Goal: Task Accomplishment & Management: Use online tool/utility

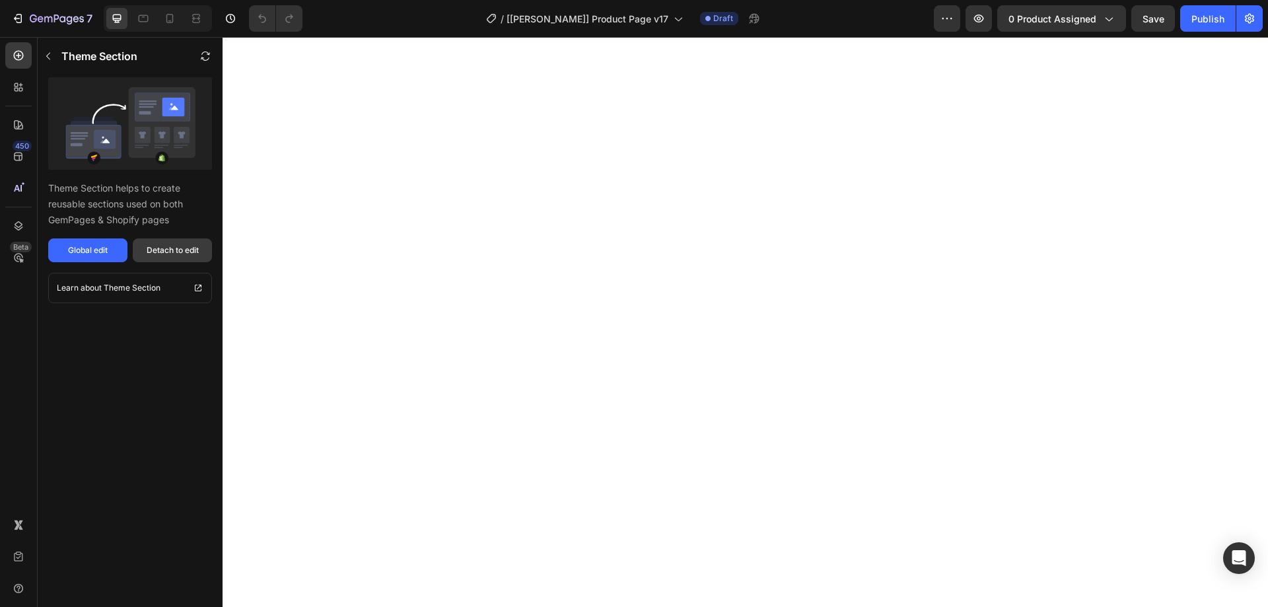
click at [178, 250] on div "Detach to edit" at bounding box center [173, 250] width 52 height 12
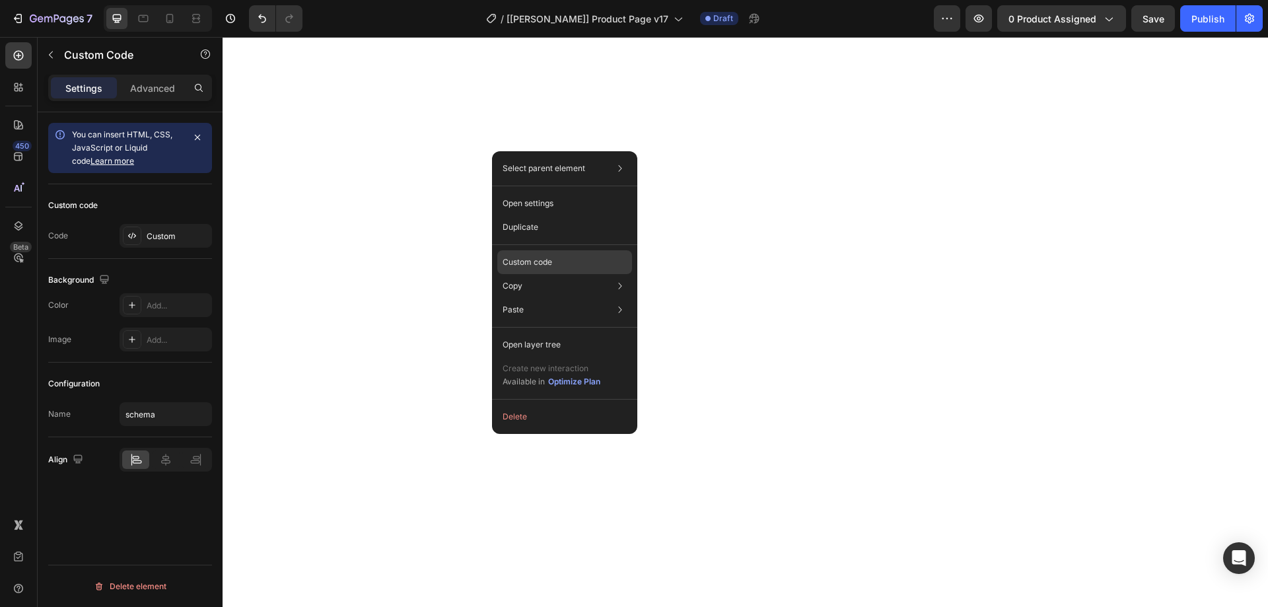
click at [528, 265] on p "Custom code" at bounding box center [528, 262] width 50 height 12
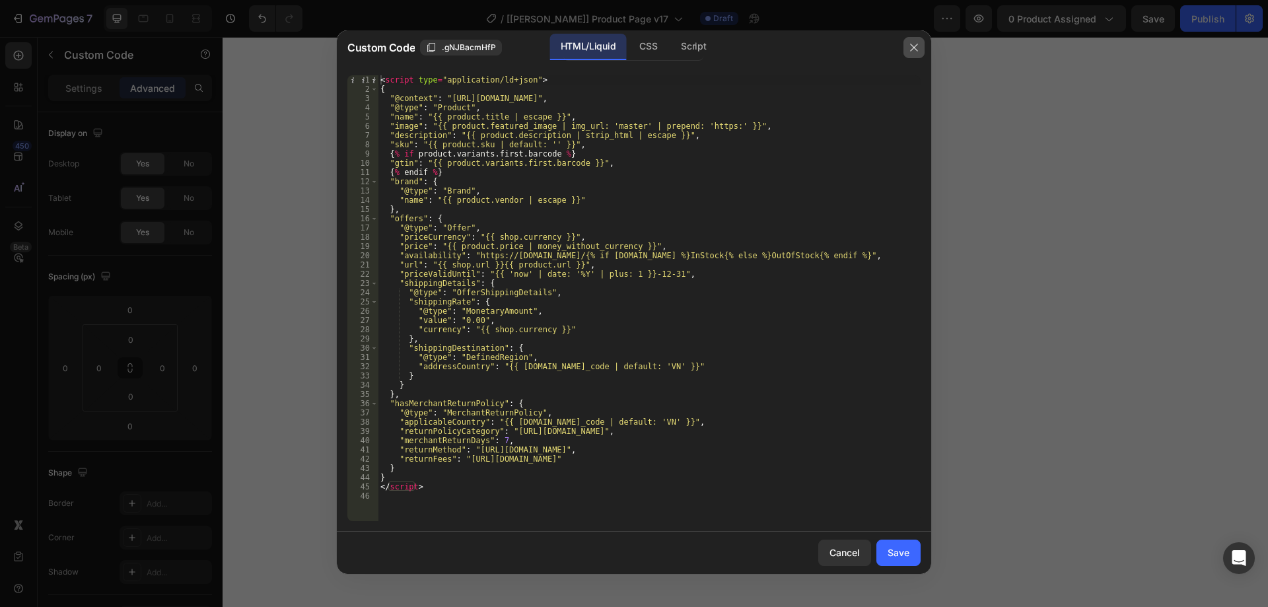
click at [913, 50] on icon "button" at bounding box center [914, 47] width 11 height 11
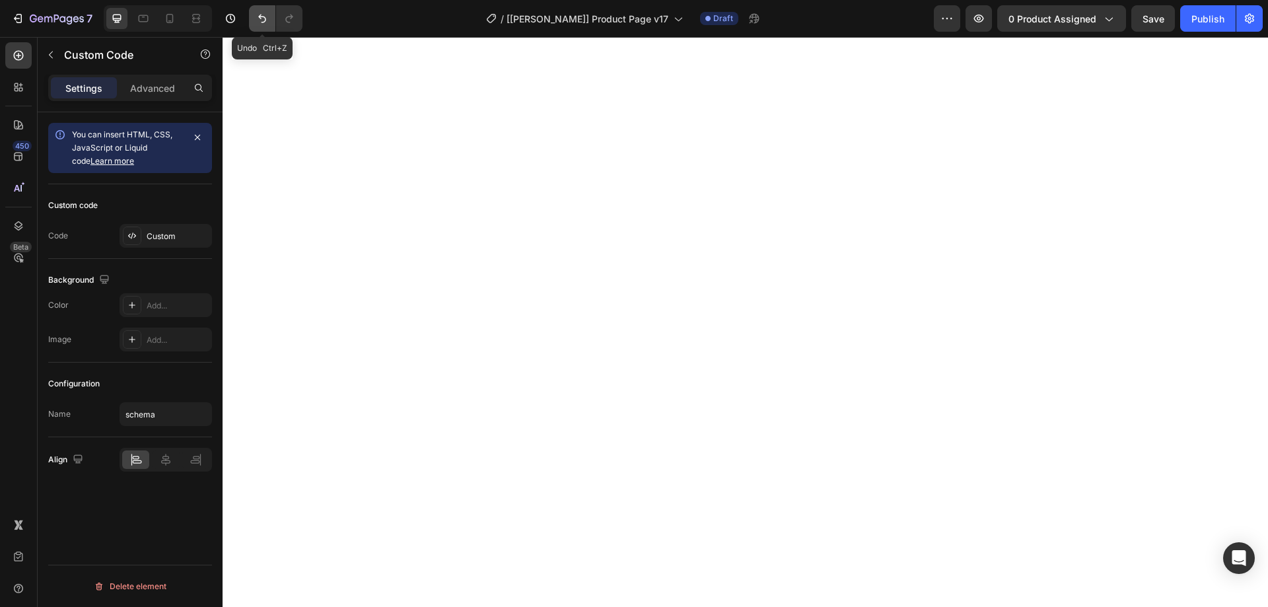
click at [264, 22] on icon "Undo/Redo" at bounding box center [262, 19] width 8 height 9
click at [265, 20] on icon "Undo/Redo" at bounding box center [262, 18] width 13 height 13
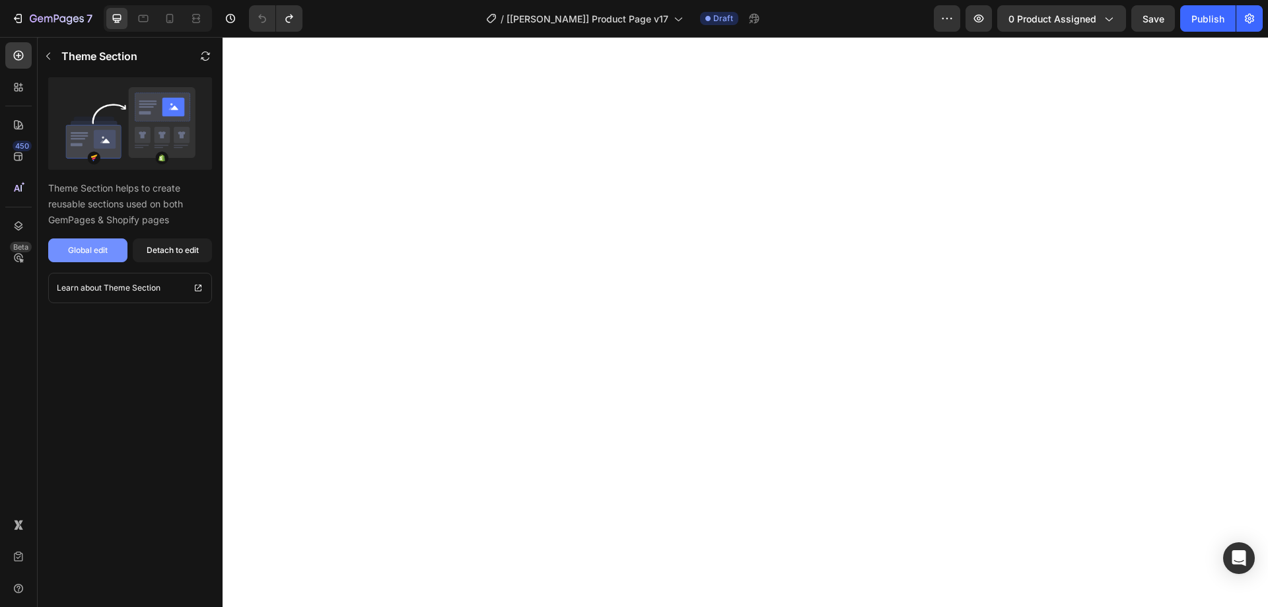
click at [93, 249] on div "Global edit" at bounding box center [88, 250] width 40 height 12
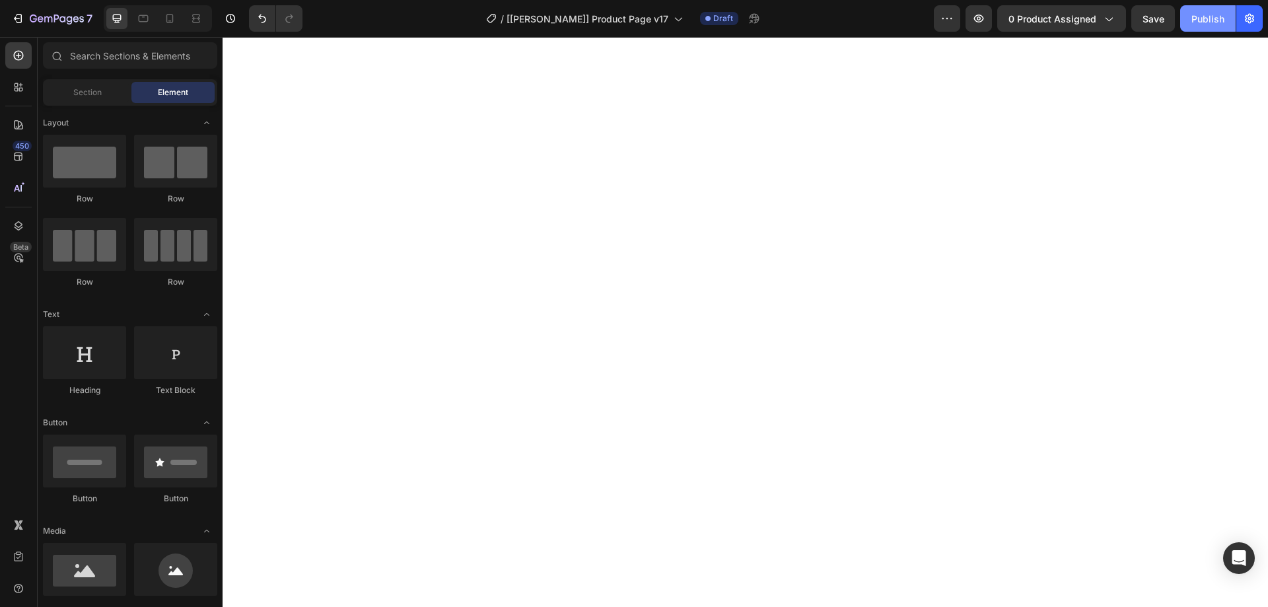
click at [1192, 16] on button "Publish" at bounding box center [1208, 18] width 55 height 26
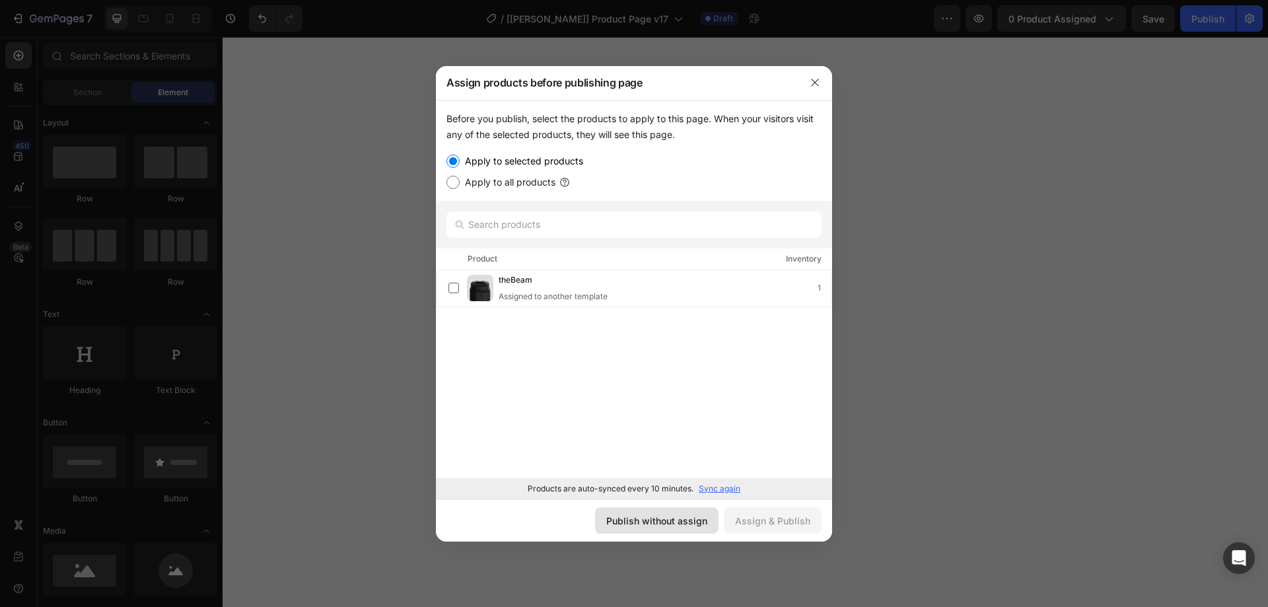
click at [701, 524] on div "Publish without assign" at bounding box center [656, 521] width 101 height 14
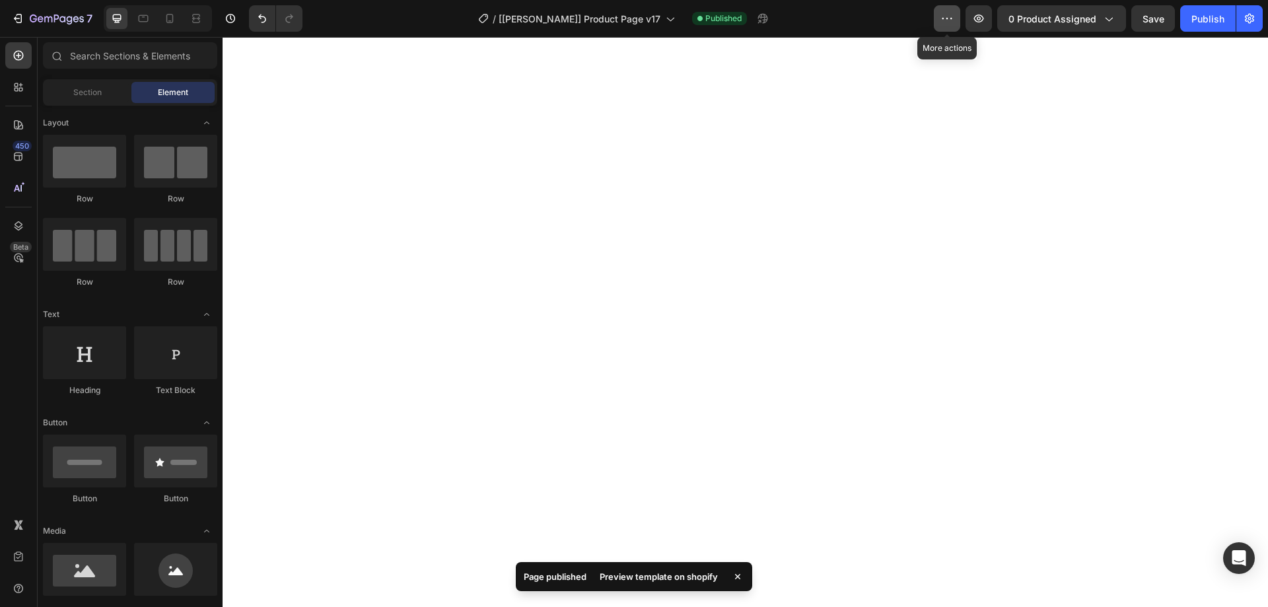
click at [947, 20] on icon "button" at bounding box center [947, 18] width 13 height 13
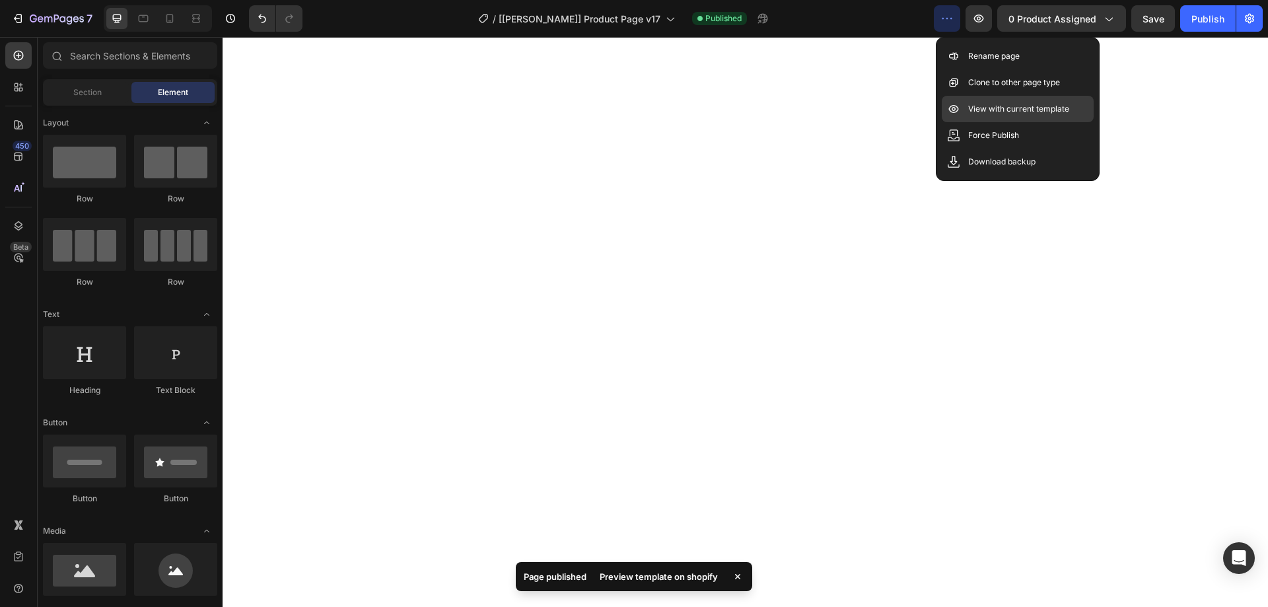
click at [1005, 109] on p "View with current template" at bounding box center [1018, 108] width 101 height 13
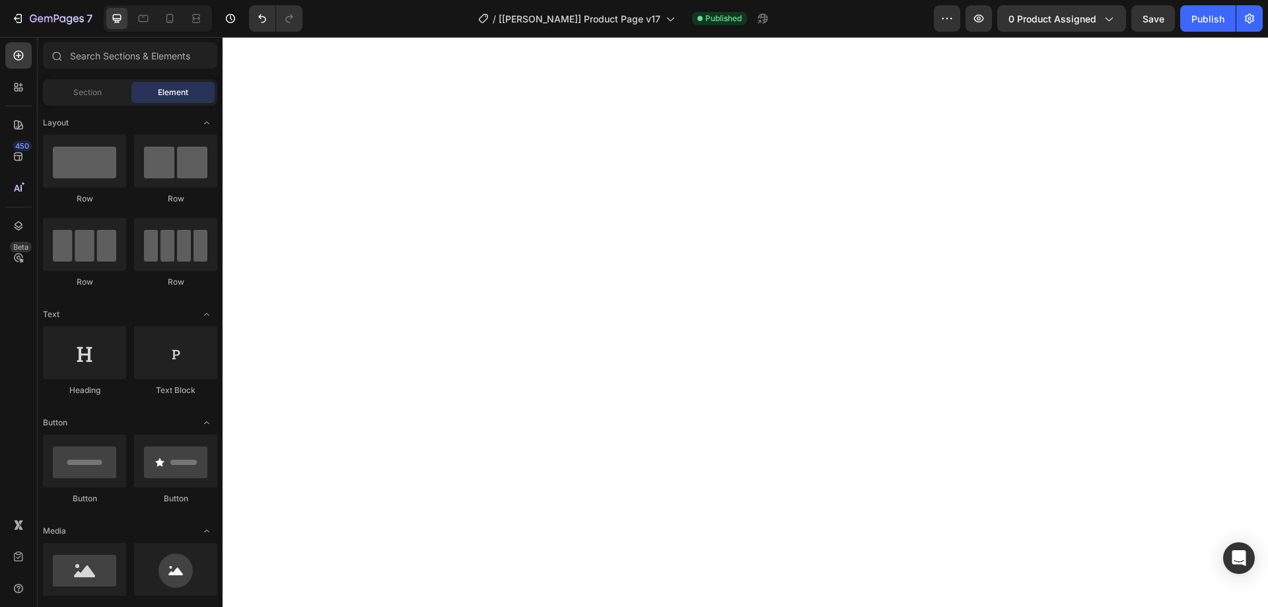
click at [852, 17] on div "/ [Tina GemPages] Product Page v17 Published" at bounding box center [623, 18] width 621 height 26
click at [257, 13] on icon "Undo/Redo" at bounding box center [262, 18] width 13 height 13
click at [1200, 17] on div "Publish" at bounding box center [1208, 19] width 33 height 14
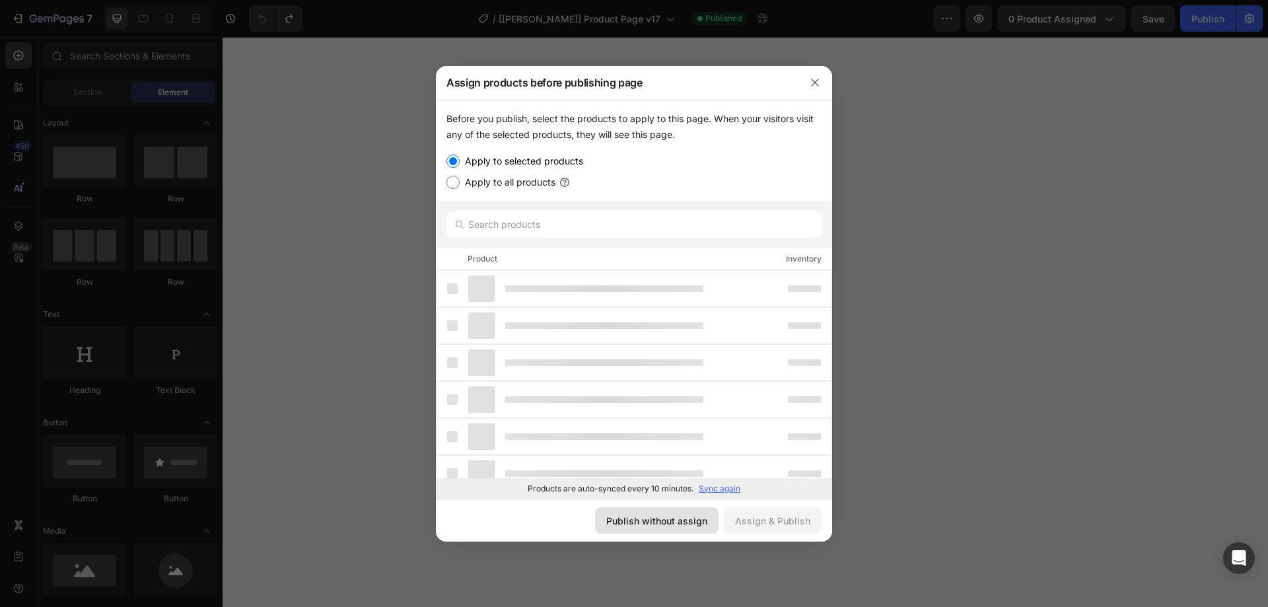
click at [697, 517] on div "Publish without assign" at bounding box center [656, 521] width 101 height 14
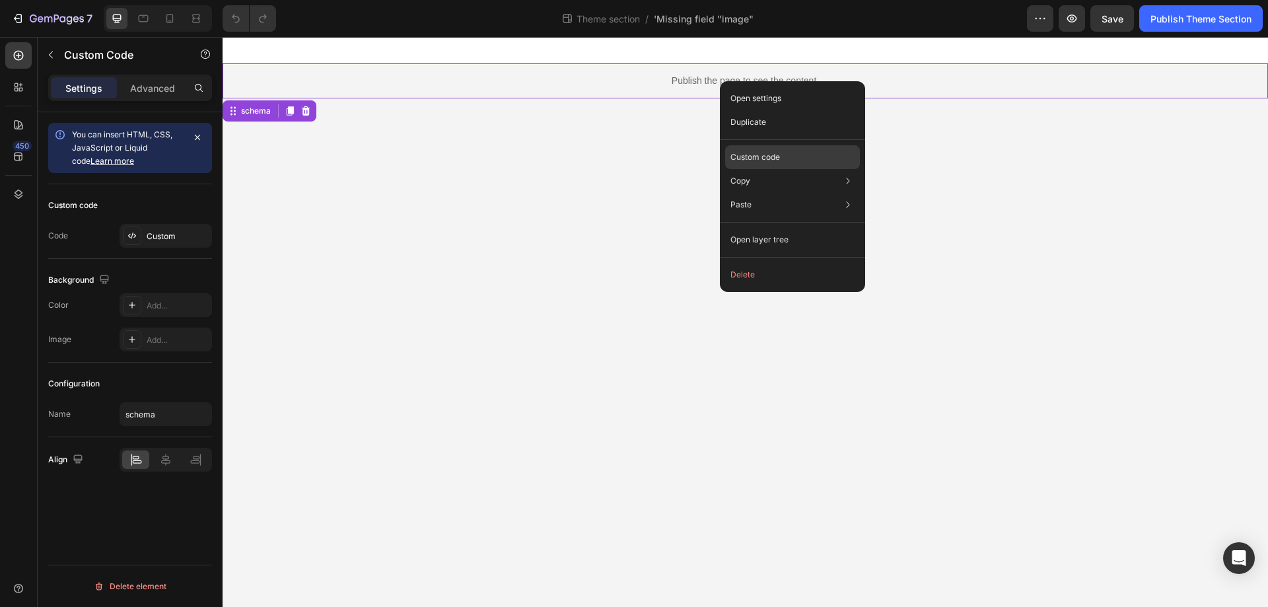
click at [756, 148] on div "Custom code" at bounding box center [792, 157] width 135 height 24
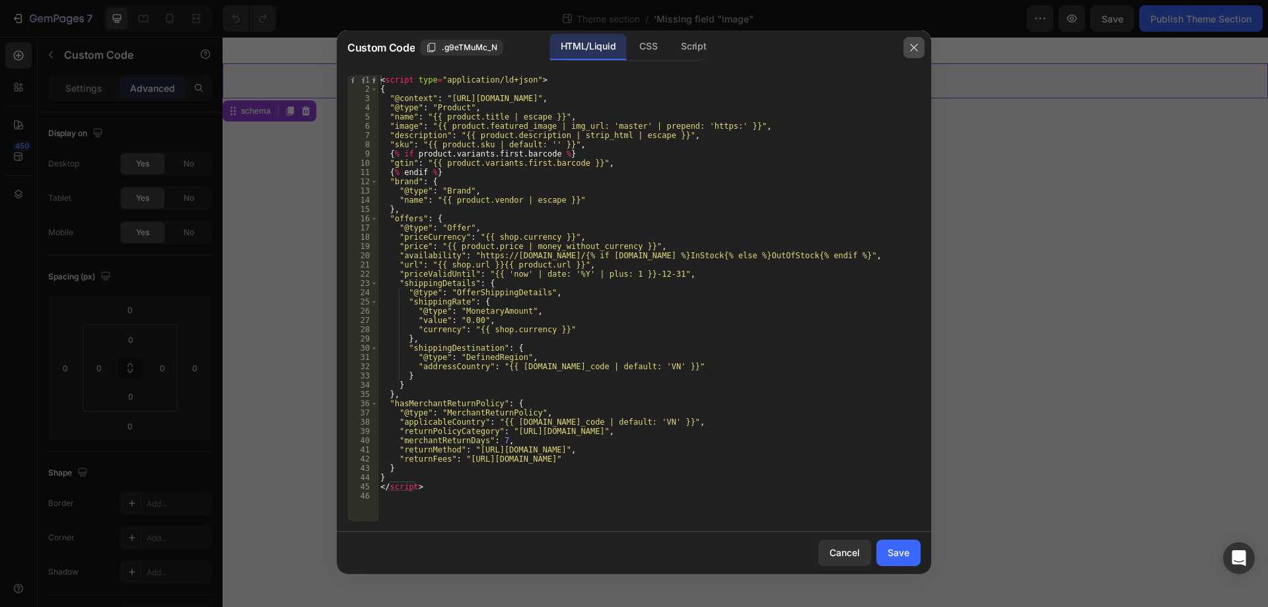
click at [916, 42] on icon "button" at bounding box center [914, 47] width 11 height 11
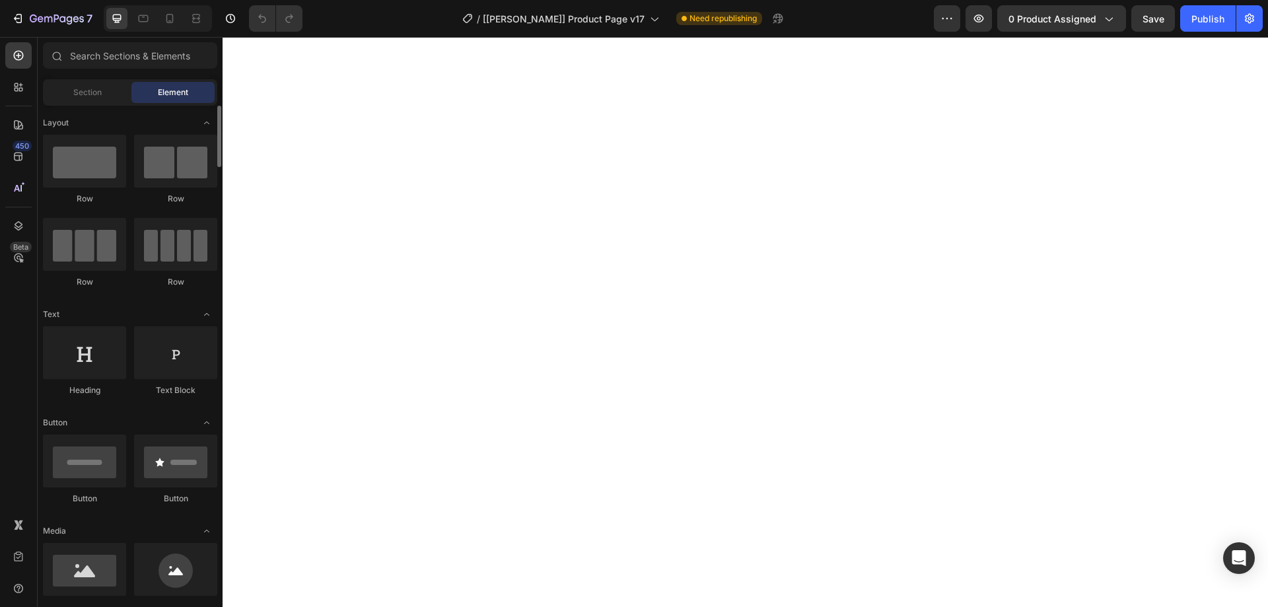
scroll to position [202, 0]
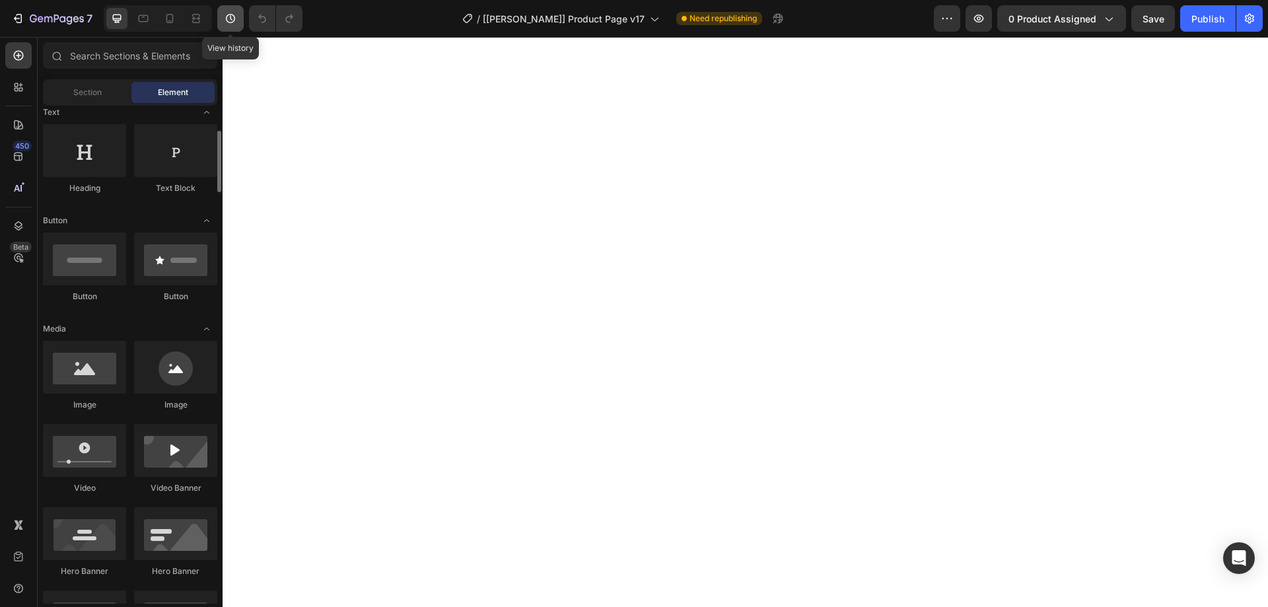
click at [235, 24] on icon "button" at bounding box center [230, 18] width 13 height 13
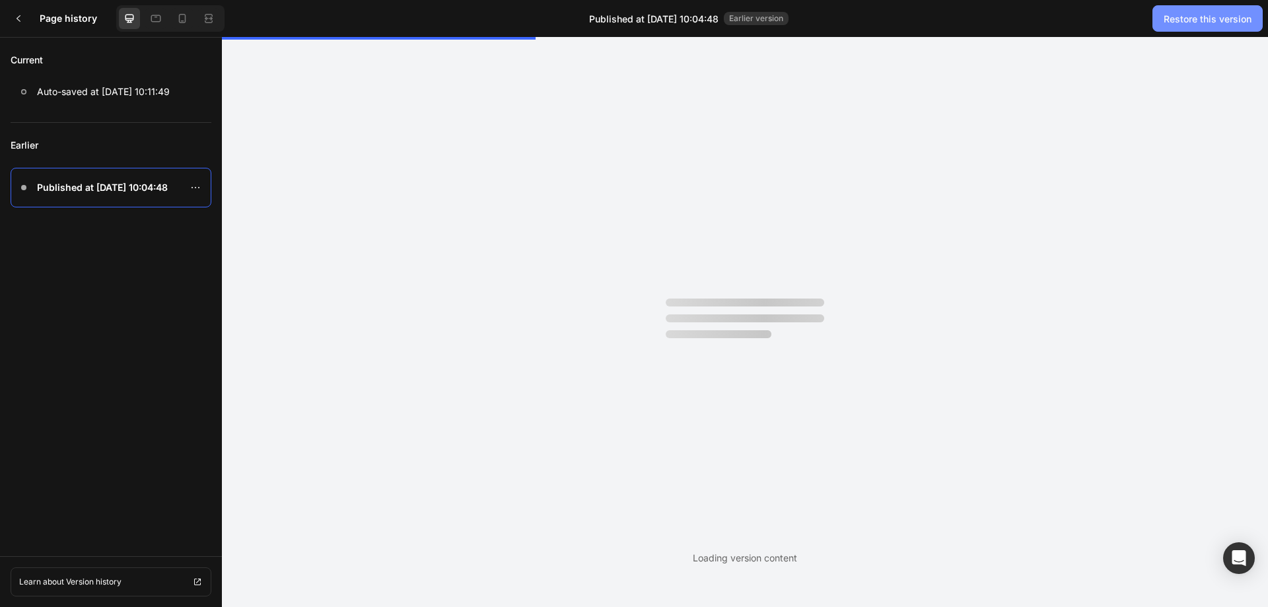
click at [1185, 17] on div "Restore this version" at bounding box center [1208, 19] width 88 height 14
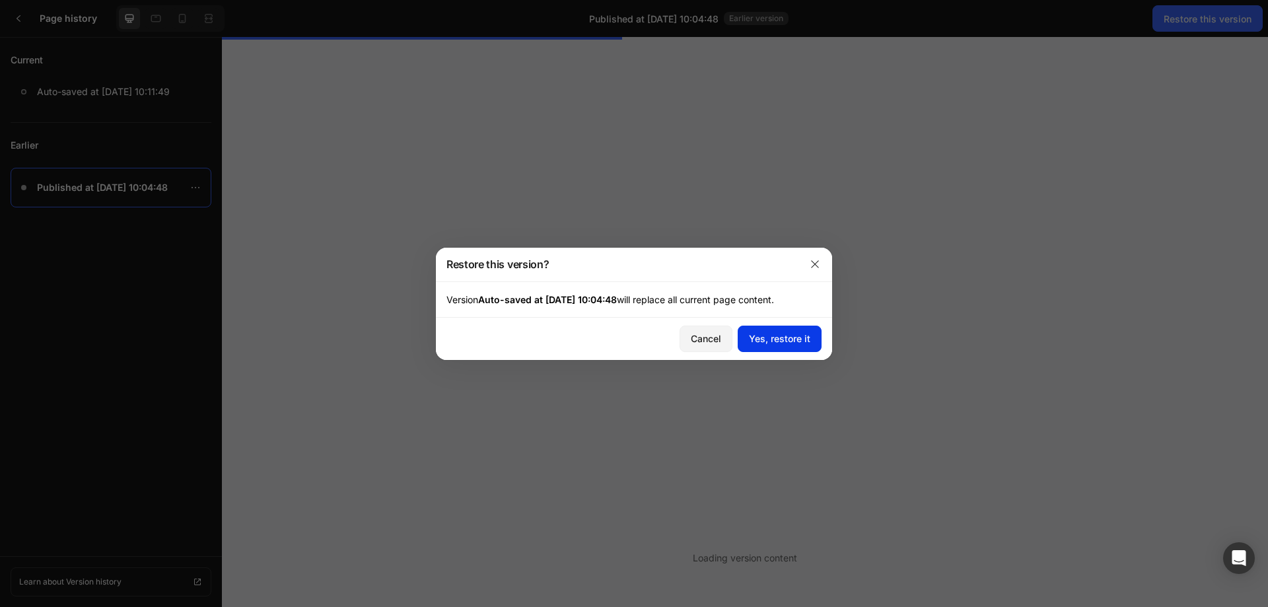
click at [778, 342] on div "Yes, restore it" at bounding box center [779, 339] width 61 height 14
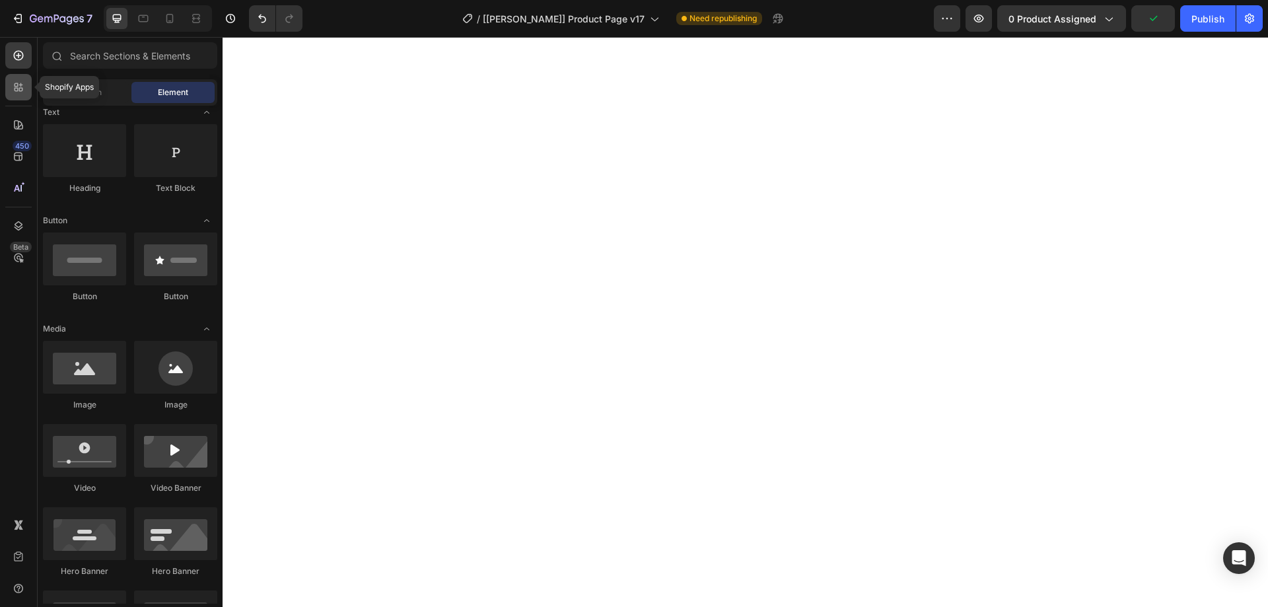
click at [12, 91] on icon at bounding box center [18, 87] width 13 height 13
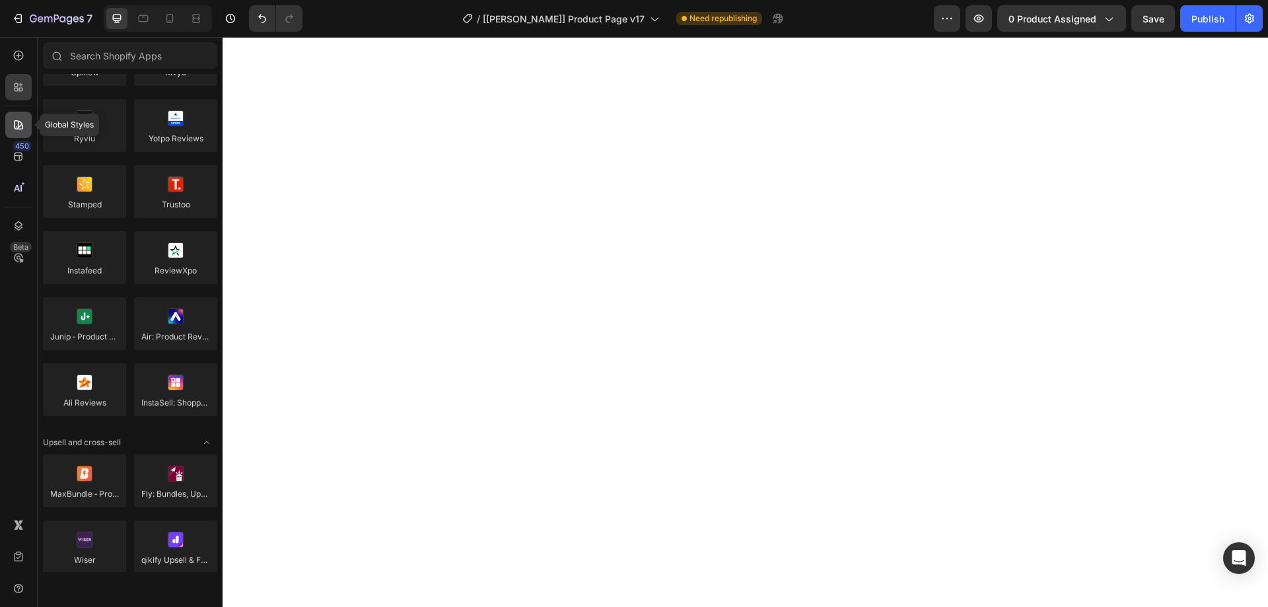
click at [15, 125] on icon at bounding box center [18, 124] width 13 height 13
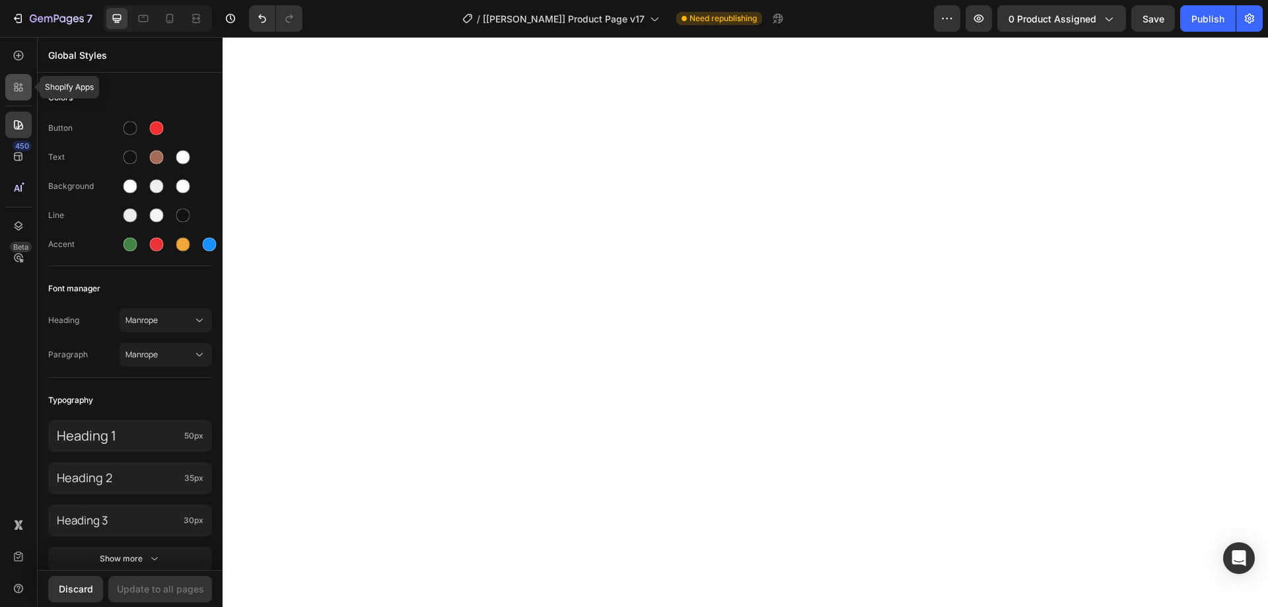
click at [19, 80] on div at bounding box center [18, 87] width 26 height 26
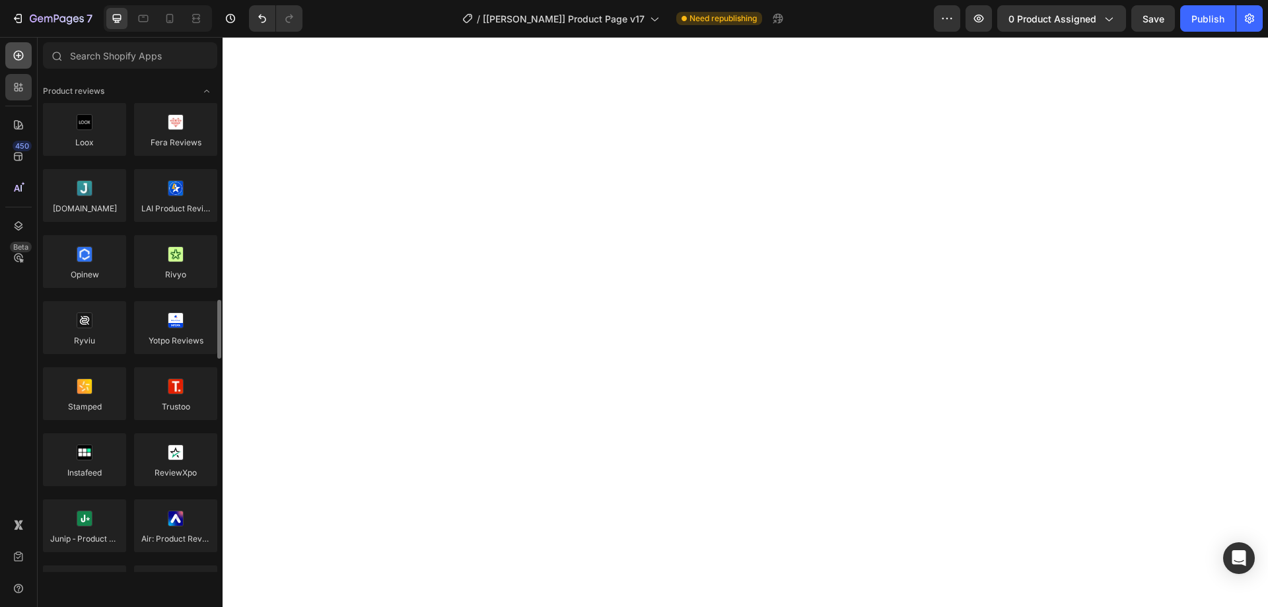
click at [20, 54] on icon at bounding box center [18, 55] width 13 height 13
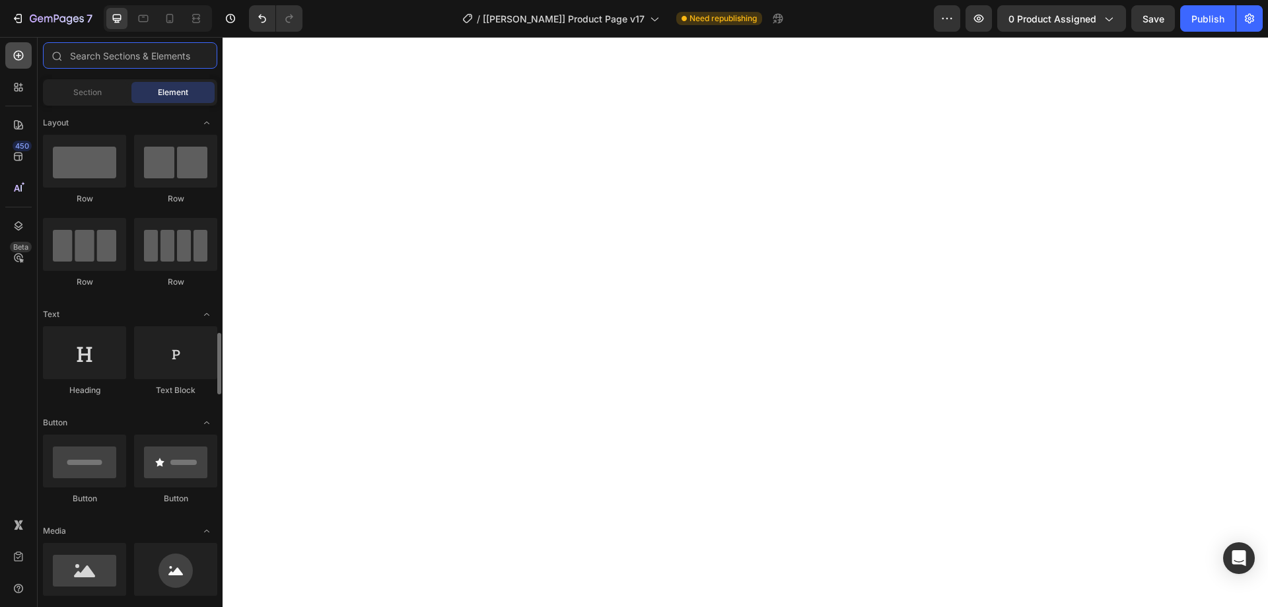
scroll to position [202, 0]
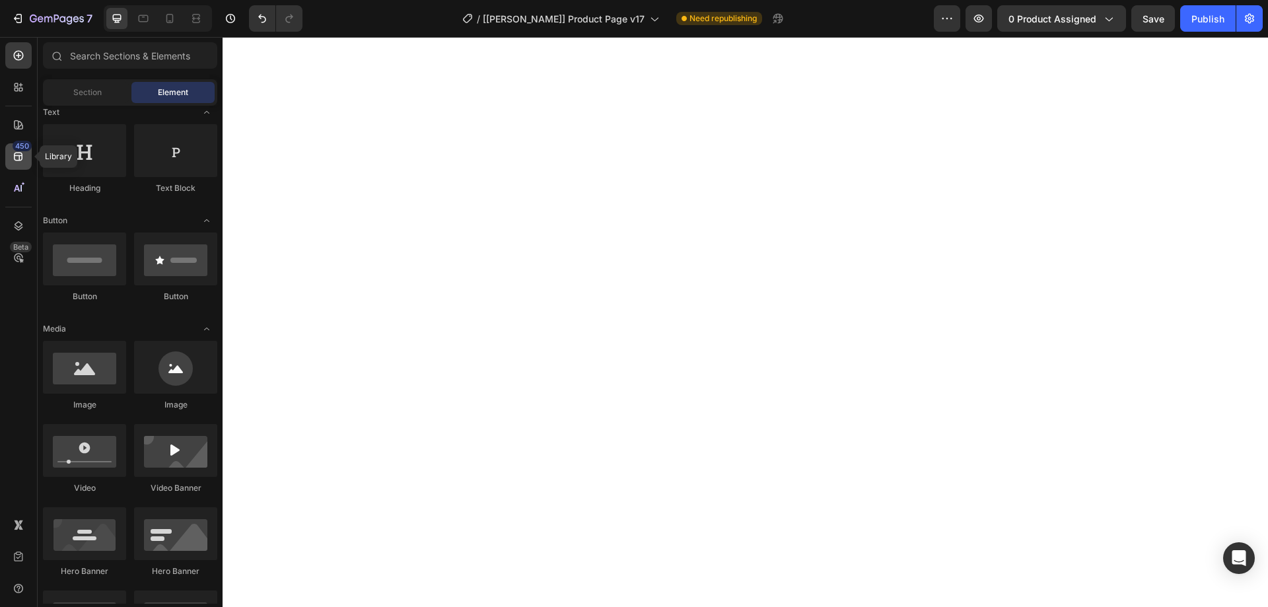
click at [18, 149] on div "450" at bounding box center [22, 146] width 19 height 11
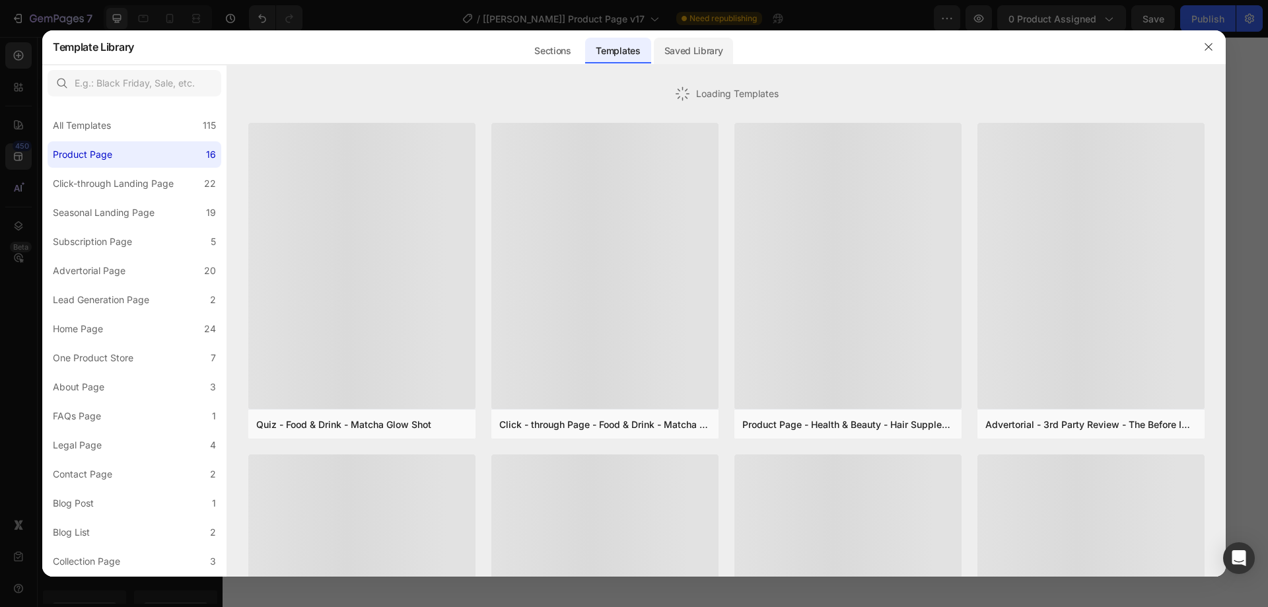
click at [700, 44] on div "Saved Library" at bounding box center [694, 51] width 80 height 26
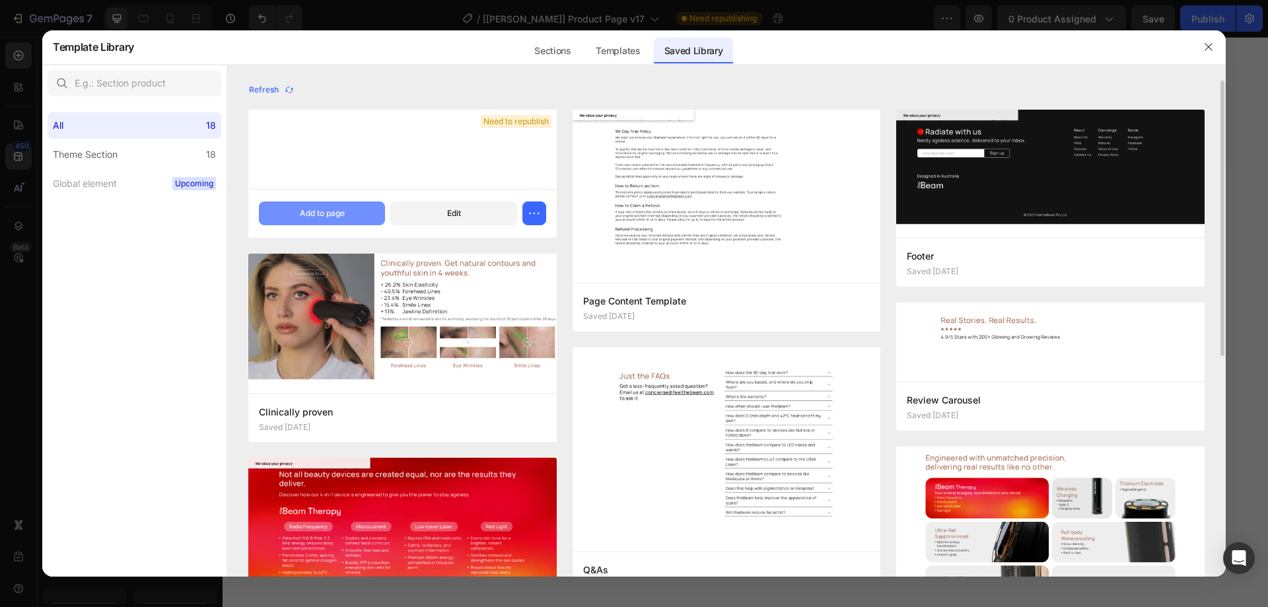
click at [314, 209] on div "Add to page" at bounding box center [322, 213] width 45 height 12
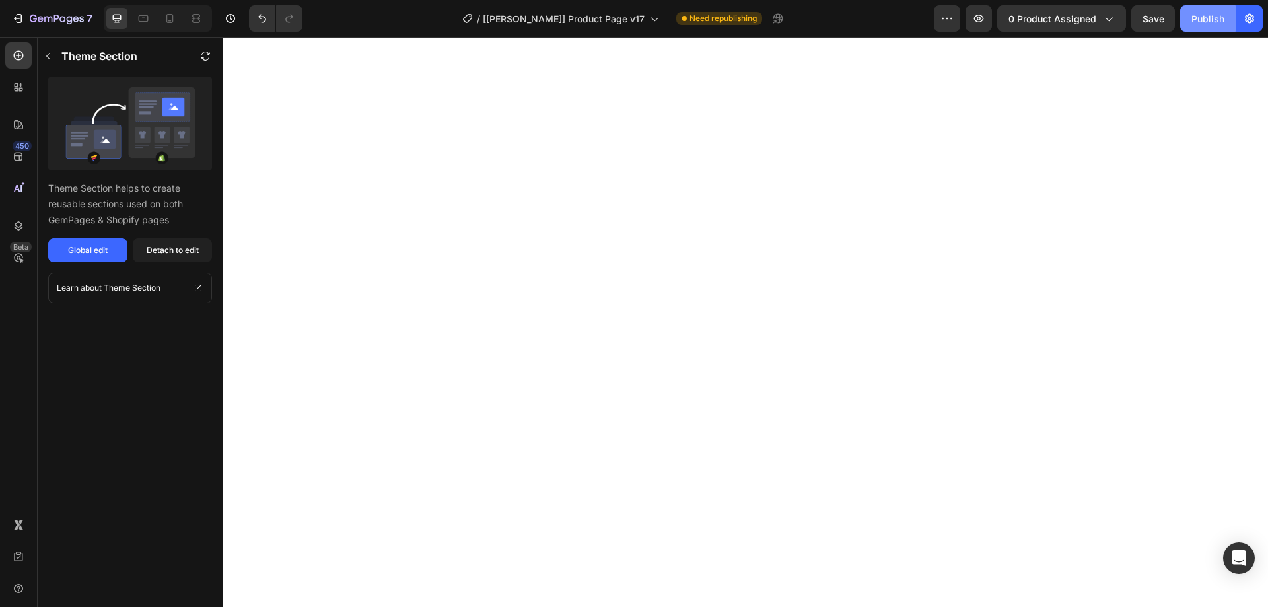
click at [1210, 11] on button "Publish" at bounding box center [1208, 18] width 55 height 26
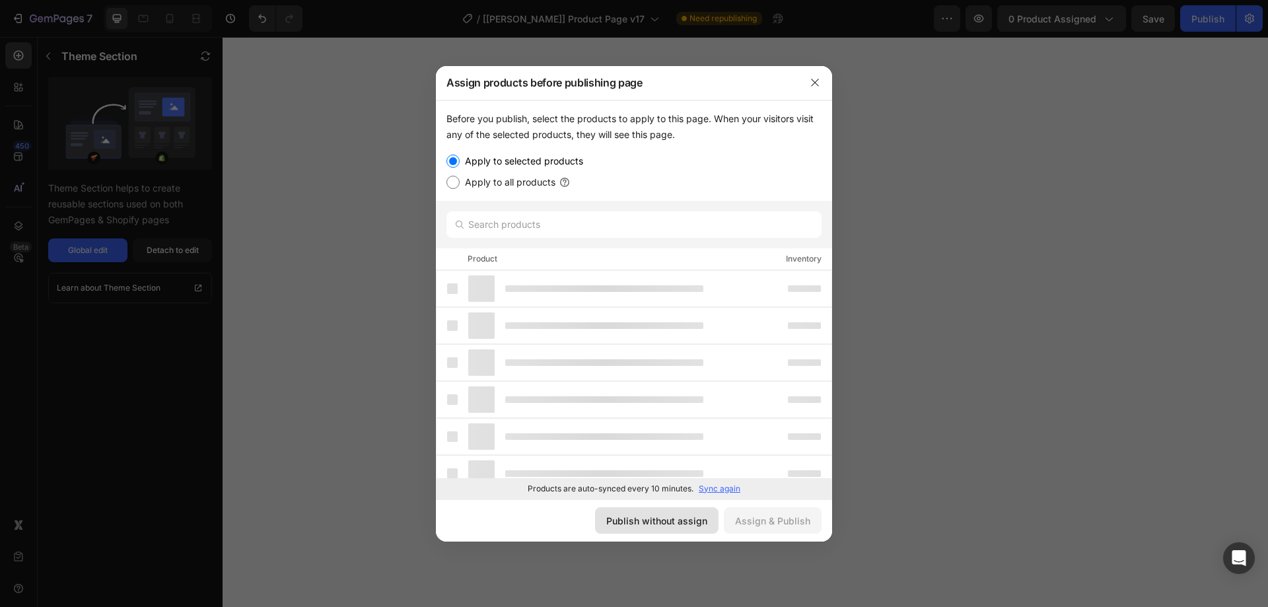
click at [680, 519] on div "Publish without assign" at bounding box center [656, 521] width 101 height 14
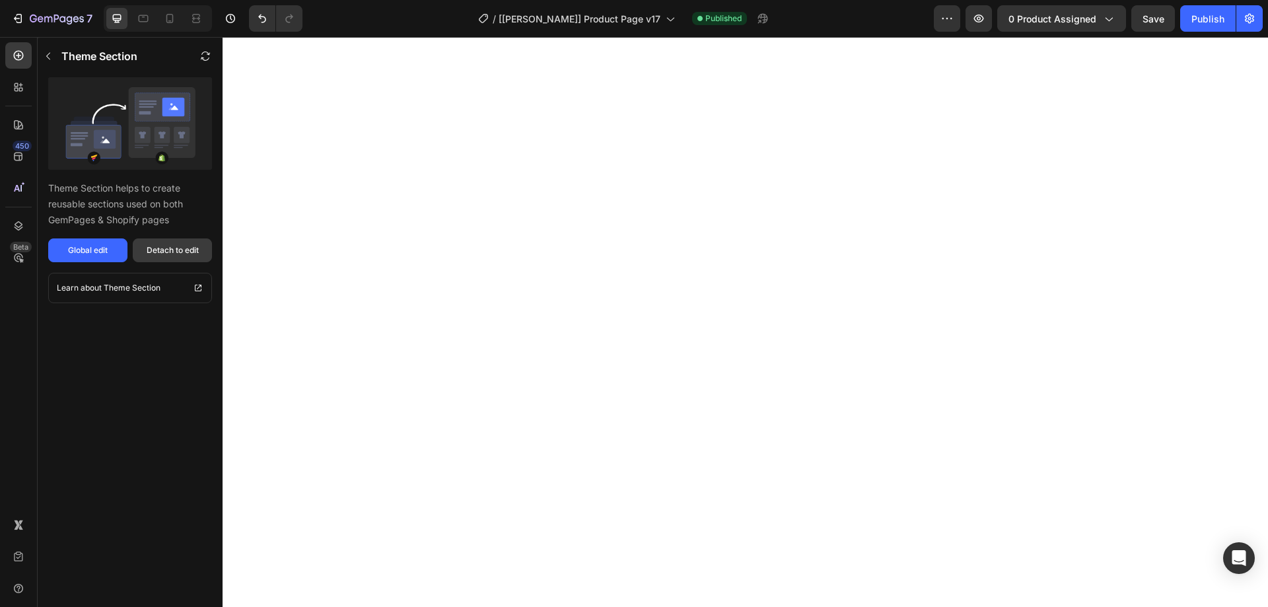
click at [175, 248] on div "Detach to edit" at bounding box center [173, 250] width 52 height 12
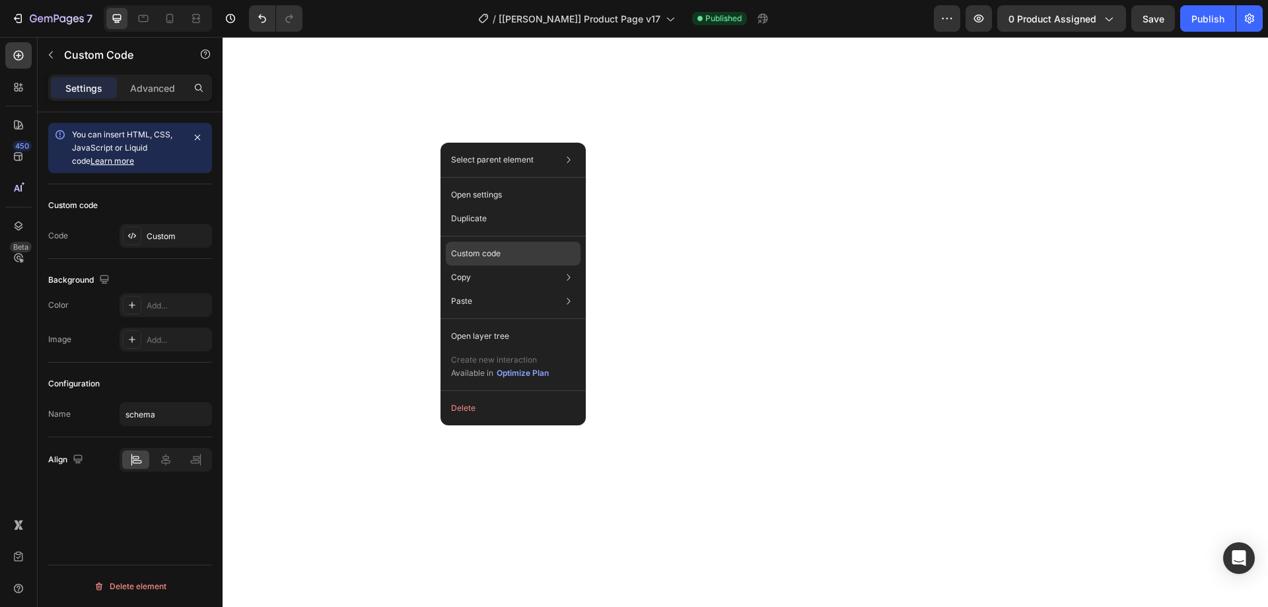
click at [470, 257] on p "Custom code" at bounding box center [476, 254] width 50 height 12
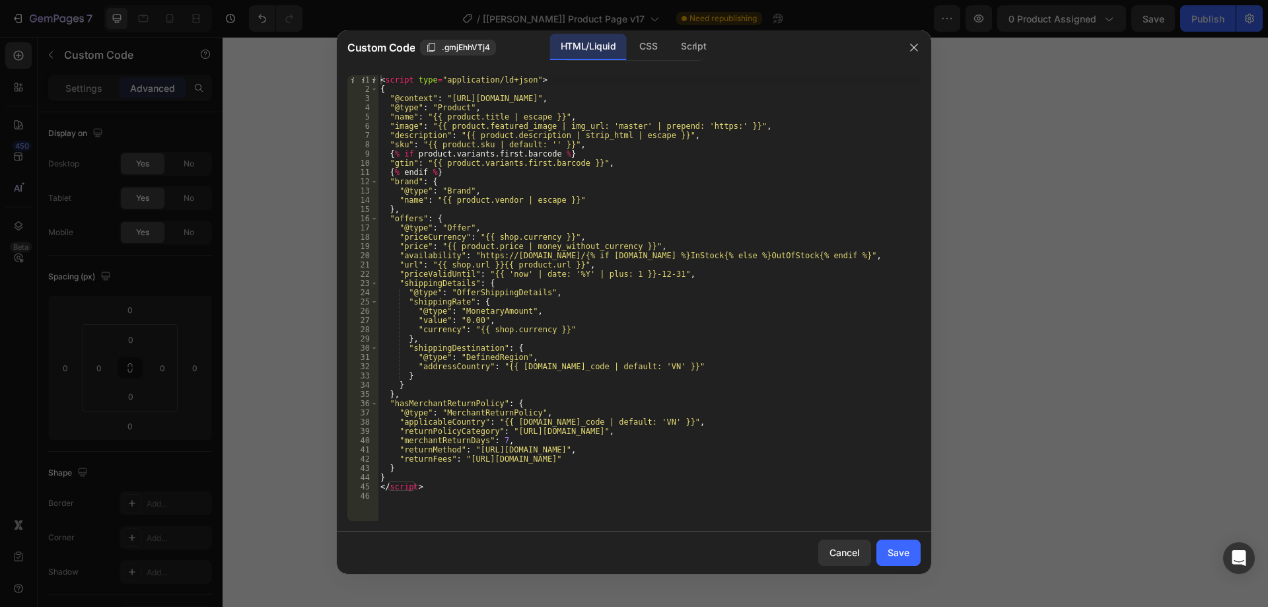
click at [832, 601] on div at bounding box center [634, 303] width 1268 height 607
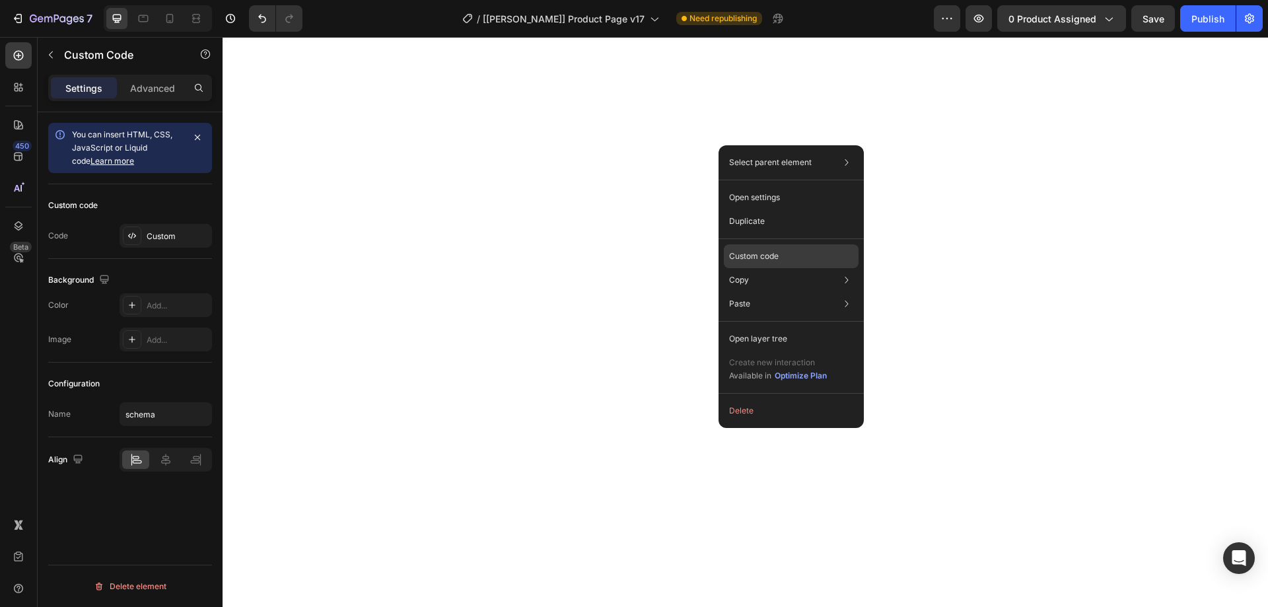
click at [756, 254] on p "Custom code" at bounding box center [754, 256] width 50 height 12
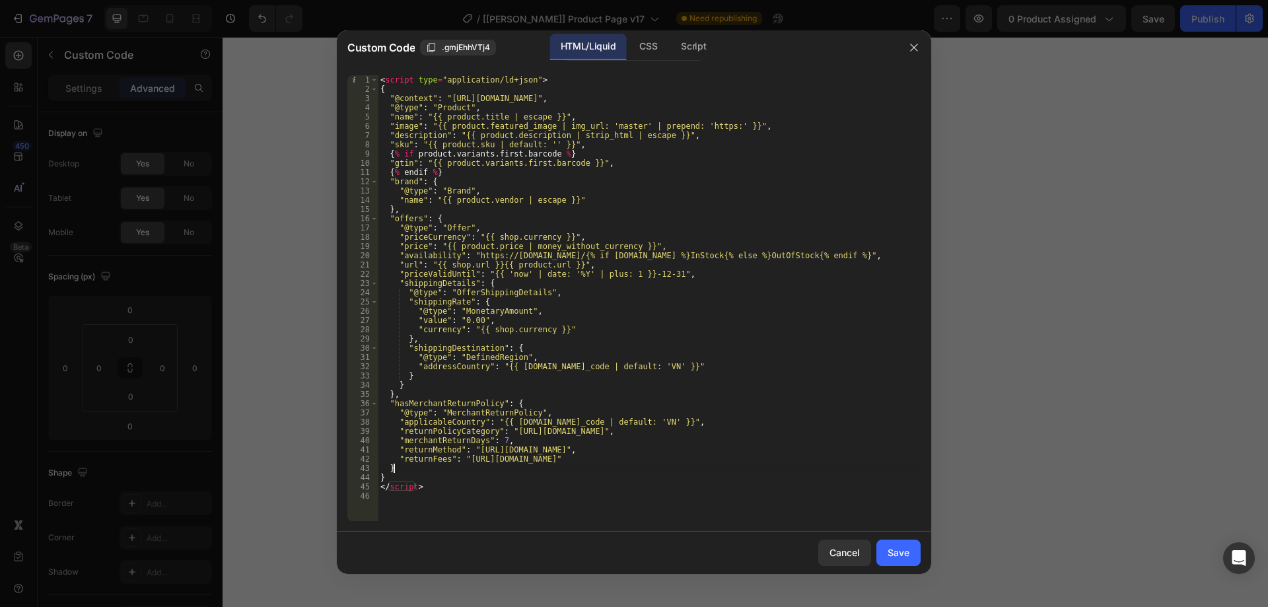
type textarea "}"
click at [414, 468] on div "< script type = "application/ld+json" > { "@context" : "[URL][DOMAIN_NAME]" , "…" at bounding box center [649, 307] width 543 height 464
paste textarea "},"
type textarea "},"
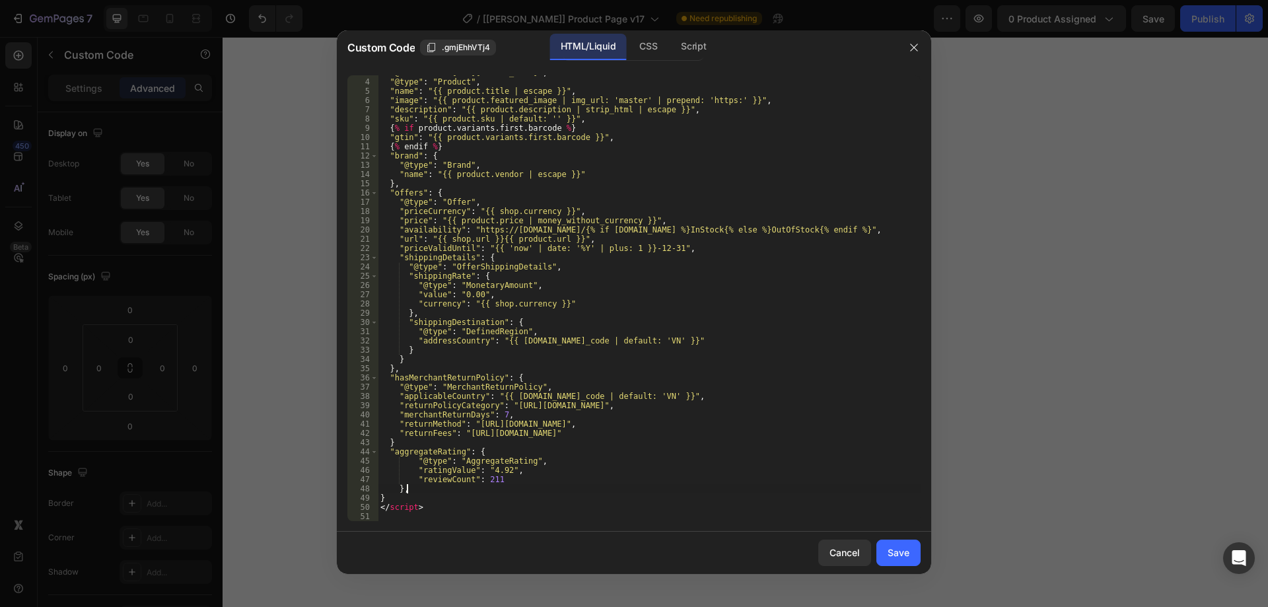
scroll to position [26, 0]
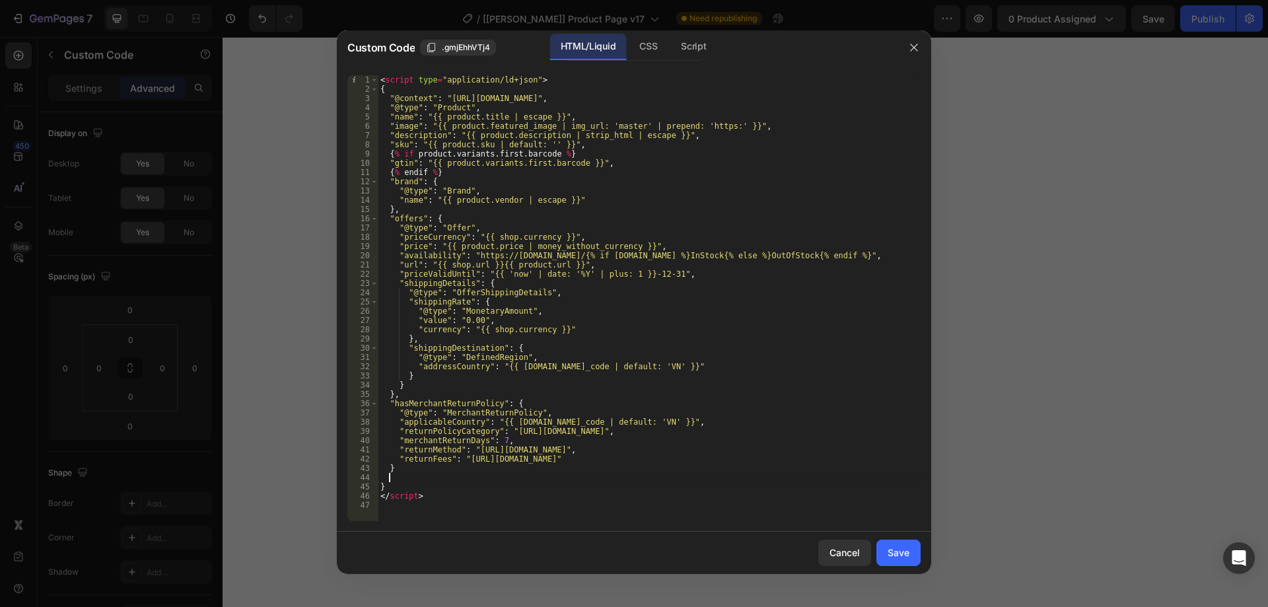
paste textarea "},"
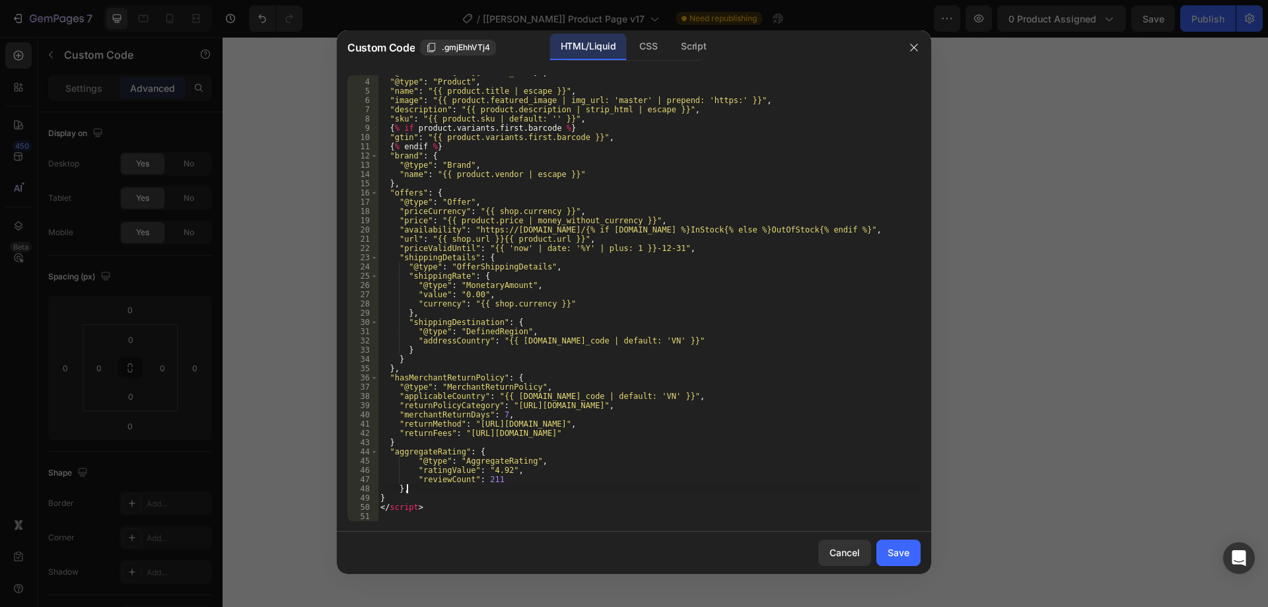
click at [399, 491] on div ""@context" : "[URL][DOMAIN_NAME]" , "@type" : "Product" , "name" : "{{ product.…" at bounding box center [649, 300] width 543 height 464
click at [402, 440] on div ""@context" : "[URL][DOMAIN_NAME]" , "@type" : "Product" , "name" : "{{ product.…" at bounding box center [649, 300] width 543 height 464
click at [423, 464] on div ""@context" : "[URL][DOMAIN_NAME]" , "@type" : "Product" , "name" : "{{ product.…" at bounding box center [649, 300] width 543 height 464
click at [408, 449] on div ""@context" : "[URL][DOMAIN_NAME]" , "@type" : "Product" , "name" : "{{ product.…" at bounding box center [649, 300] width 543 height 464
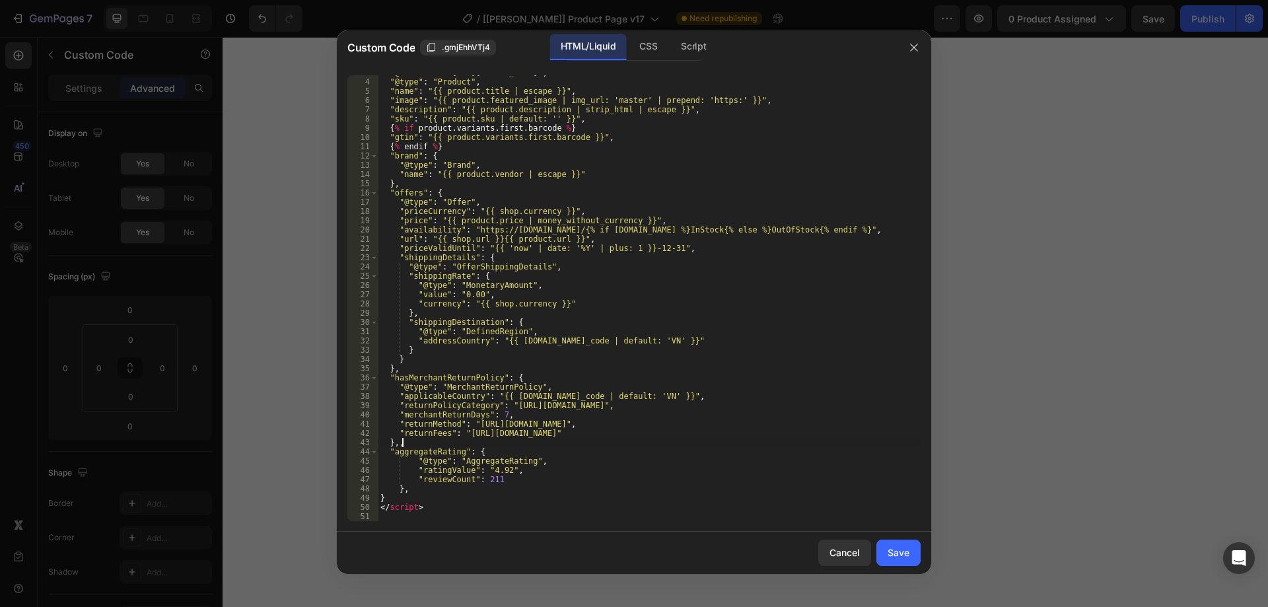
click at [406, 443] on div ""@context" : "[URL][DOMAIN_NAME]" , "@type" : "Product" , "name" : "{{ product.…" at bounding box center [649, 300] width 543 height 464
click at [410, 492] on div ""@context" : "[URL][DOMAIN_NAME]" , "@type" : "Product" , "name" : "{{ product.…" at bounding box center [649, 300] width 543 height 464
click at [396, 492] on div ""@context" : "[URL][DOMAIN_NAME]" , "@type" : "Product" , "name" : "{{ product.…" at bounding box center [649, 300] width 543 height 464
click at [408, 487] on div ""@context" : "[URL][DOMAIN_NAME]" , "@type" : "Product" , "name" : "{{ product.…" at bounding box center [649, 300] width 543 height 464
click at [398, 490] on div ""@context" : "[URL][DOMAIN_NAME]" , "@type" : "Product" , "name" : "{{ product.…" at bounding box center [649, 300] width 543 height 464
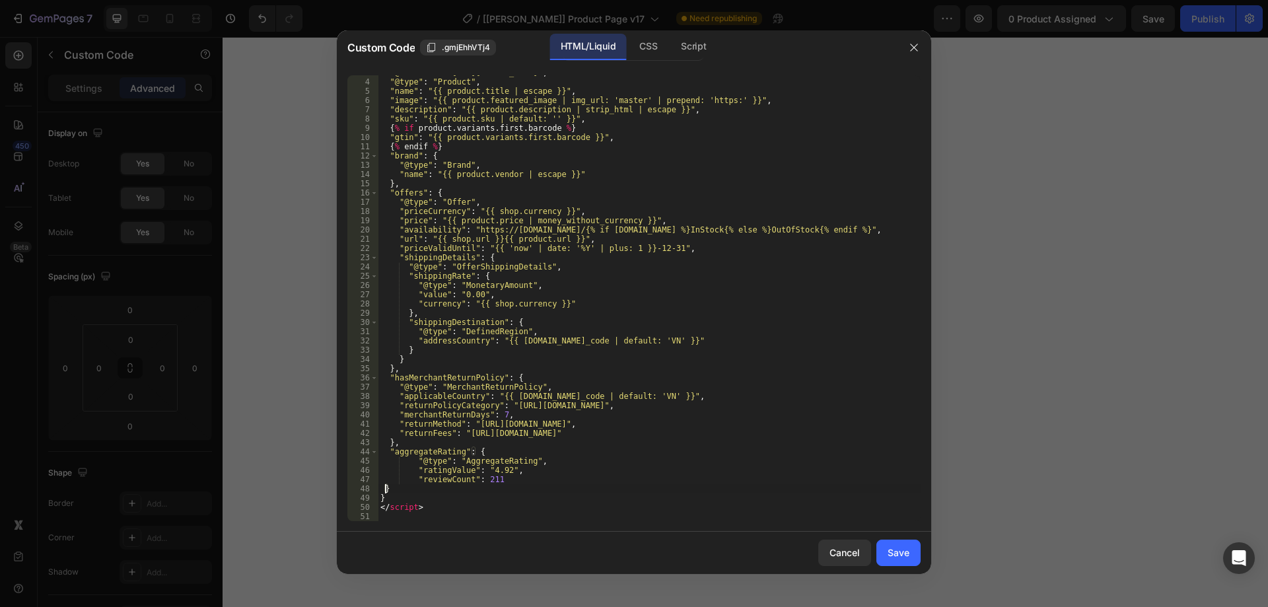
scroll to position [0, 1]
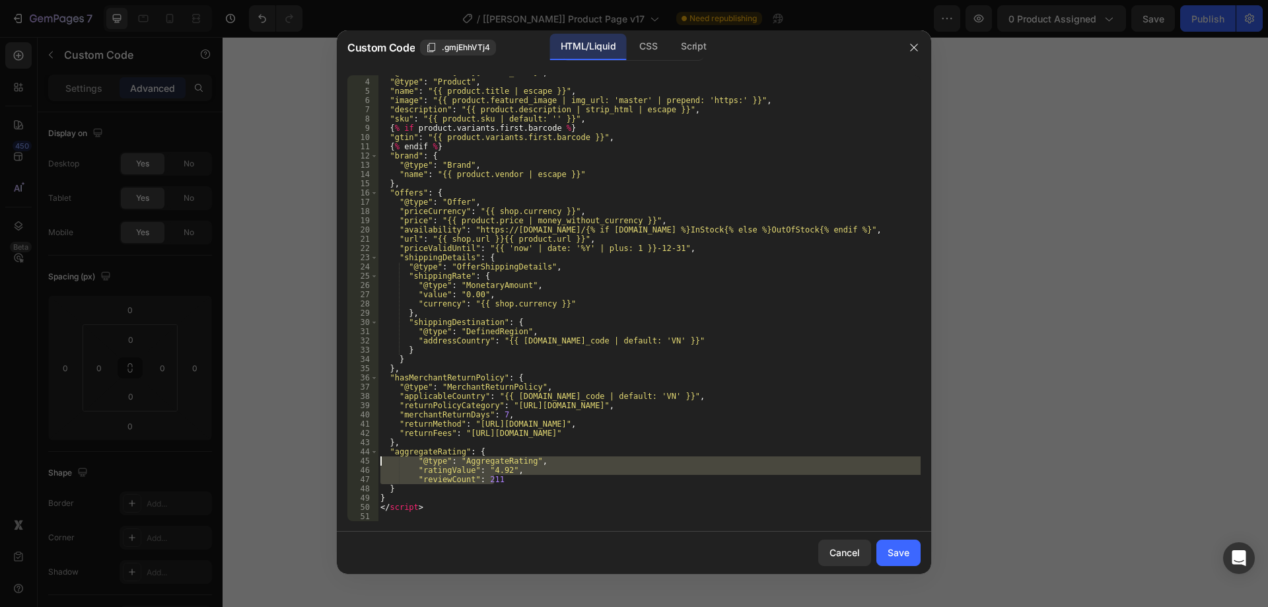
drag, startPoint x: 506, startPoint y: 479, endPoint x: 334, endPoint y: 456, distance: 173.2
click at [378, 456] on div ""@context" : "[URL][DOMAIN_NAME]" , "@type" : "Product" , "name" : "{{ product.…" at bounding box center [649, 298] width 543 height 446
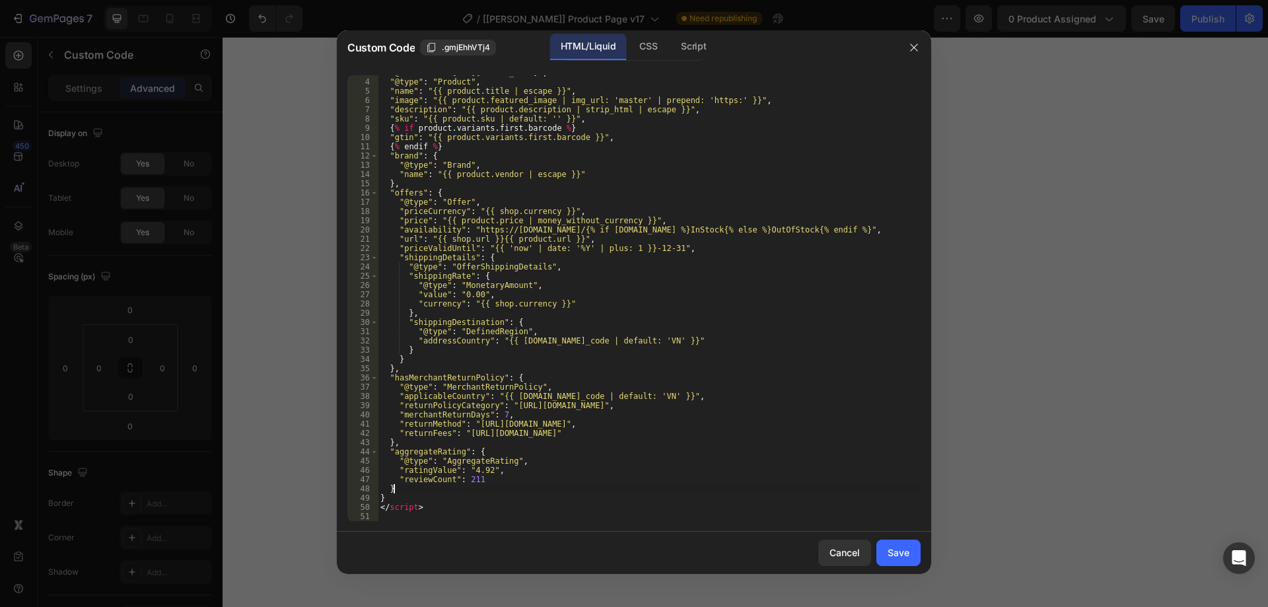
click at [408, 489] on div ""@context" : "[URL][DOMAIN_NAME]" , "@type" : "Product" , "name" : "{{ product.…" at bounding box center [649, 300] width 543 height 464
type textarea "}"
click at [760, 51] on div "HTML/Liquid CSS Script" at bounding box center [759, 47] width 275 height 27
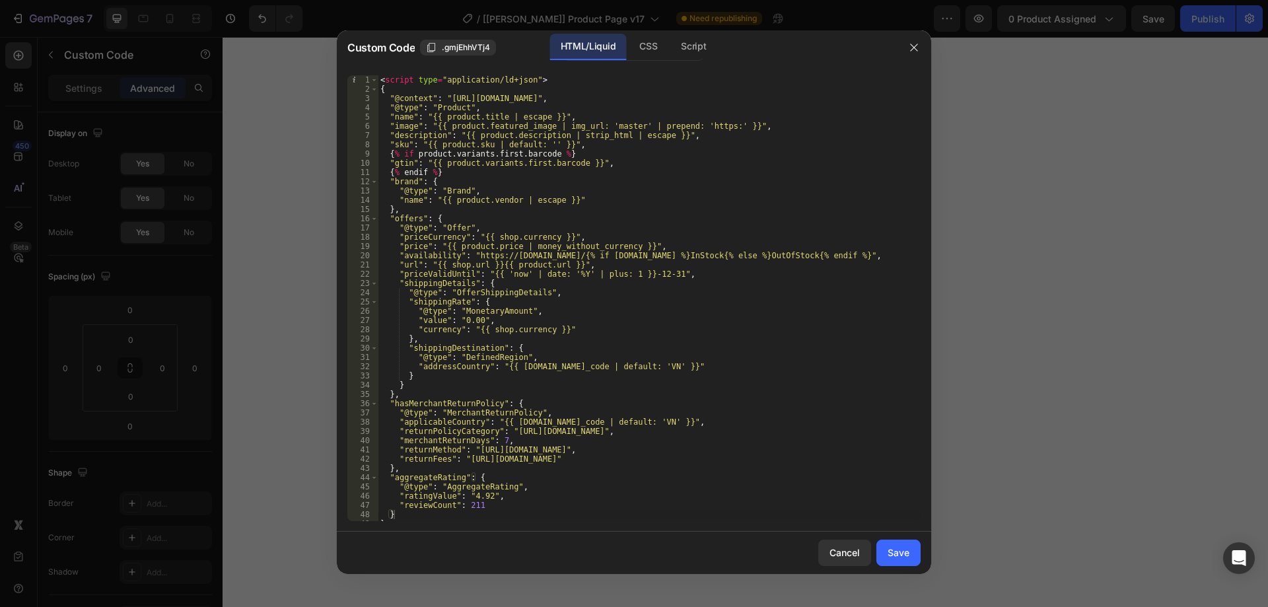
scroll to position [26, 0]
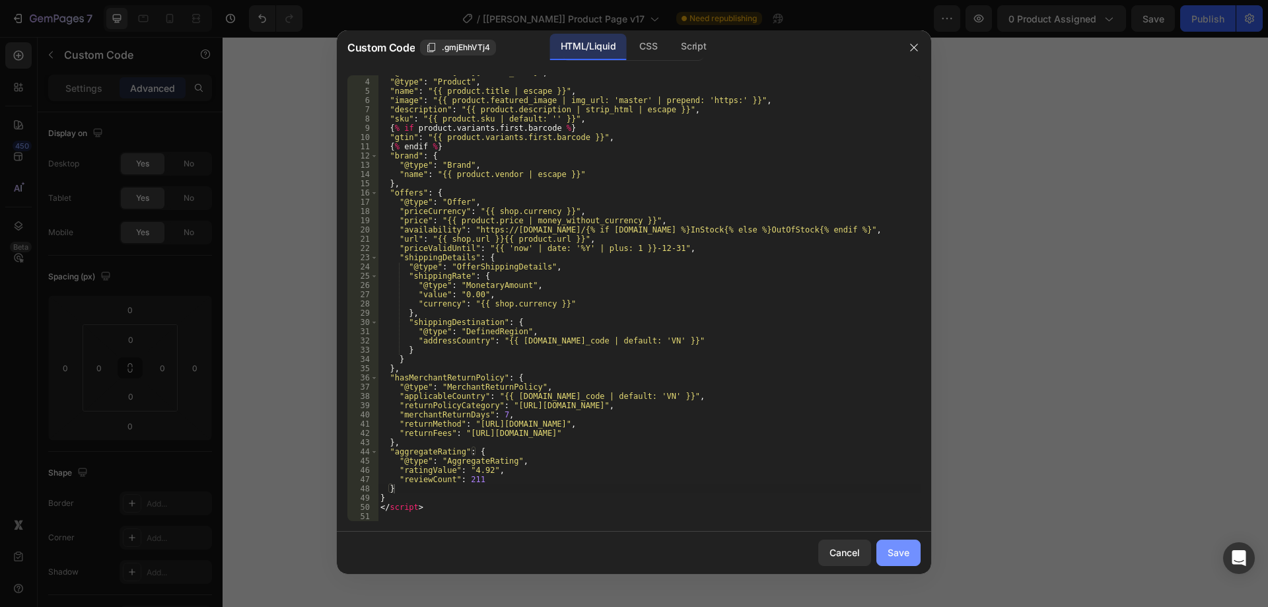
click at [893, 555] on div "Save" at bounding box center [899, 553] width 22 height 14
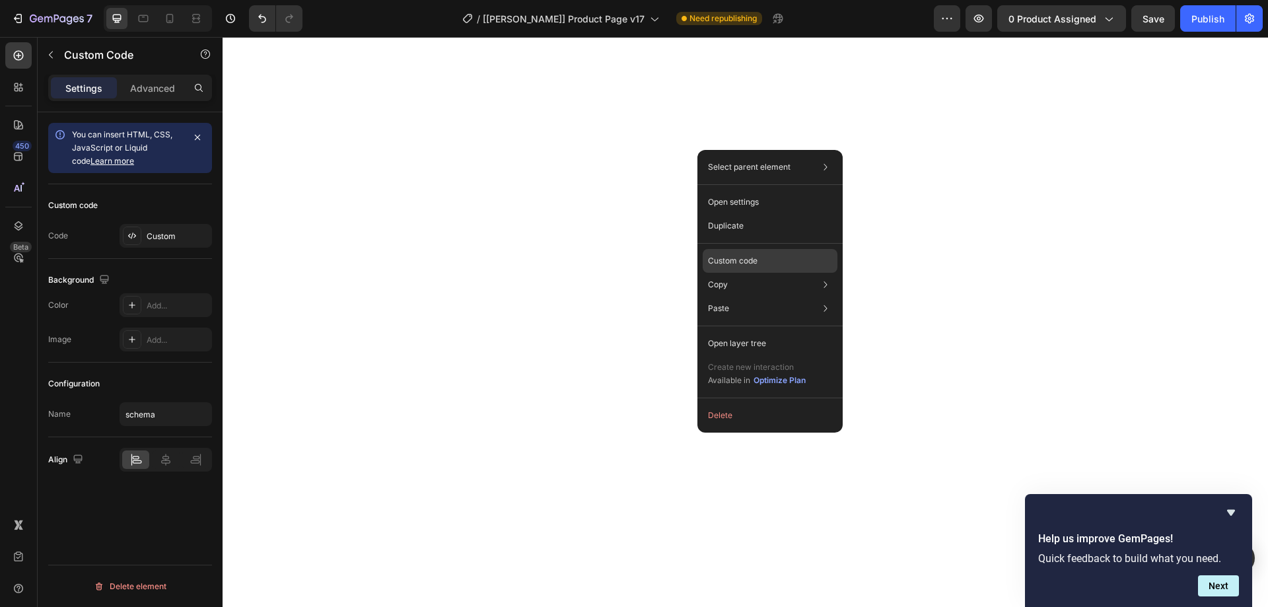
click at [733, 261] on p "Custom code" at bounding box center [733, 261] width 50 height 12
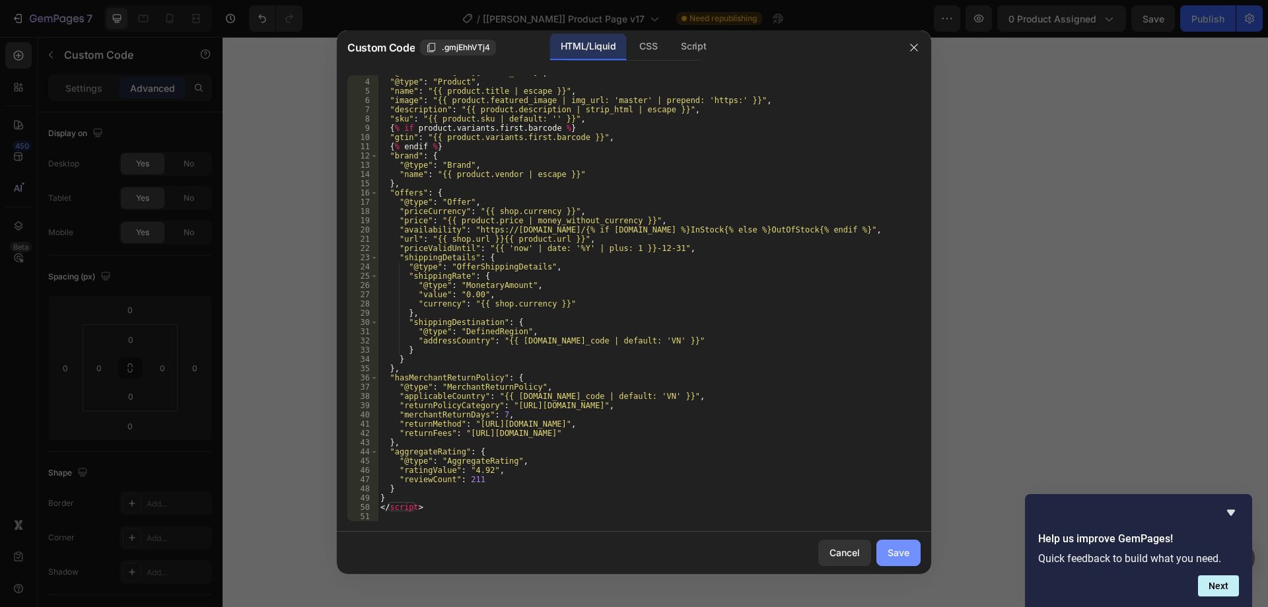
click at [904, 552] on div "Save" at bounding box center [899, 553] width 22 height 14
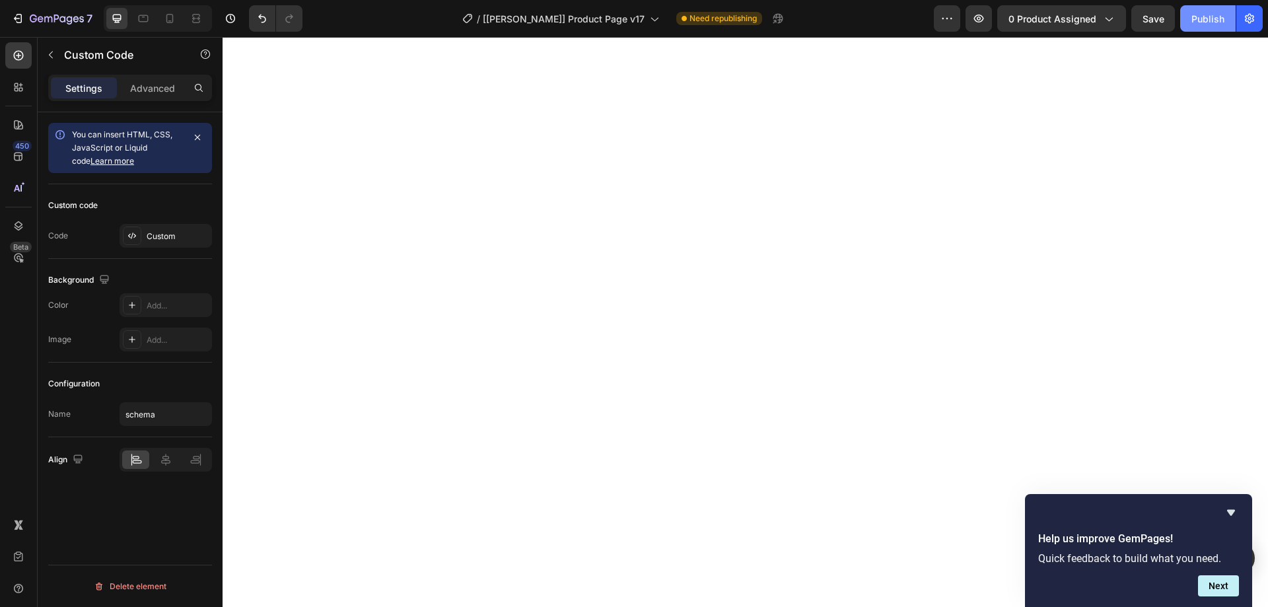
click at [1216, 20] on div "Publish" at bounding box center [1208, 19] width 33 height 14
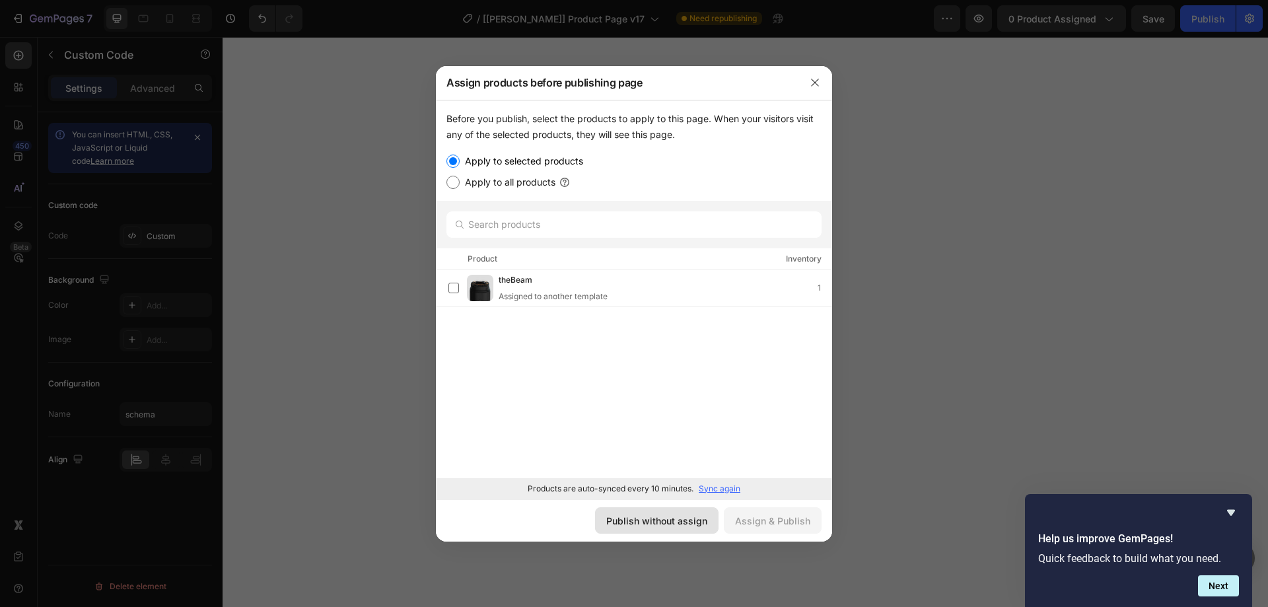
click at [702, 524] on div "Publish without assign" at bounding box center [656, 521] width 101 height 14
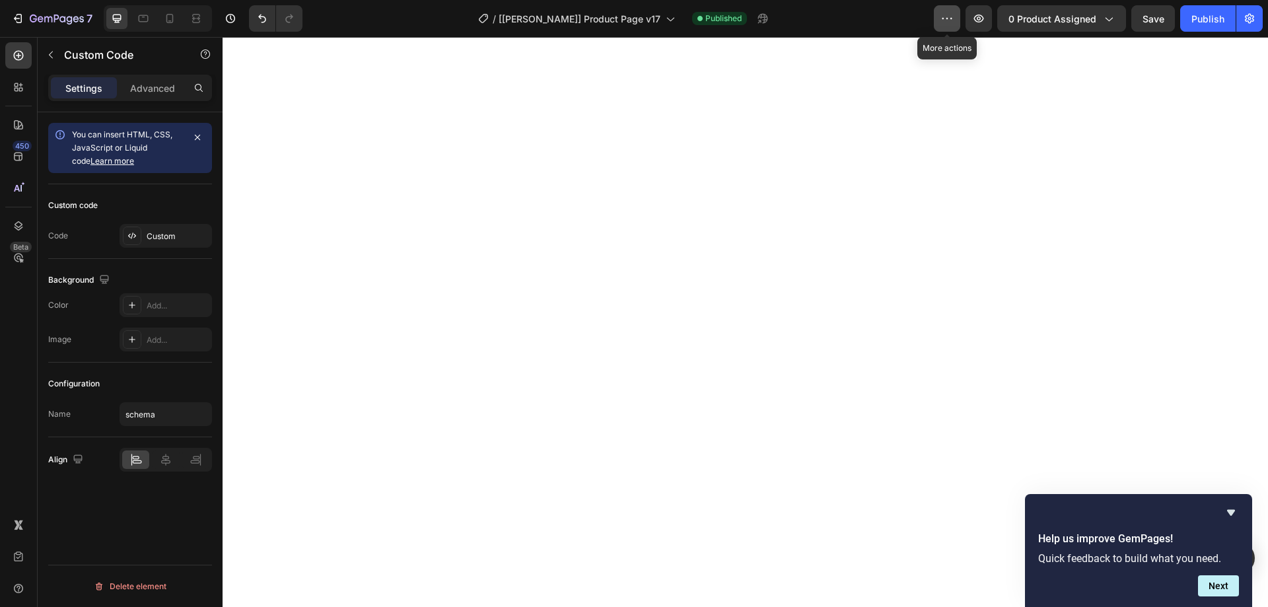
click at [952, 18] on icon "button" at bounding box center [947, 18] width 13 height 13
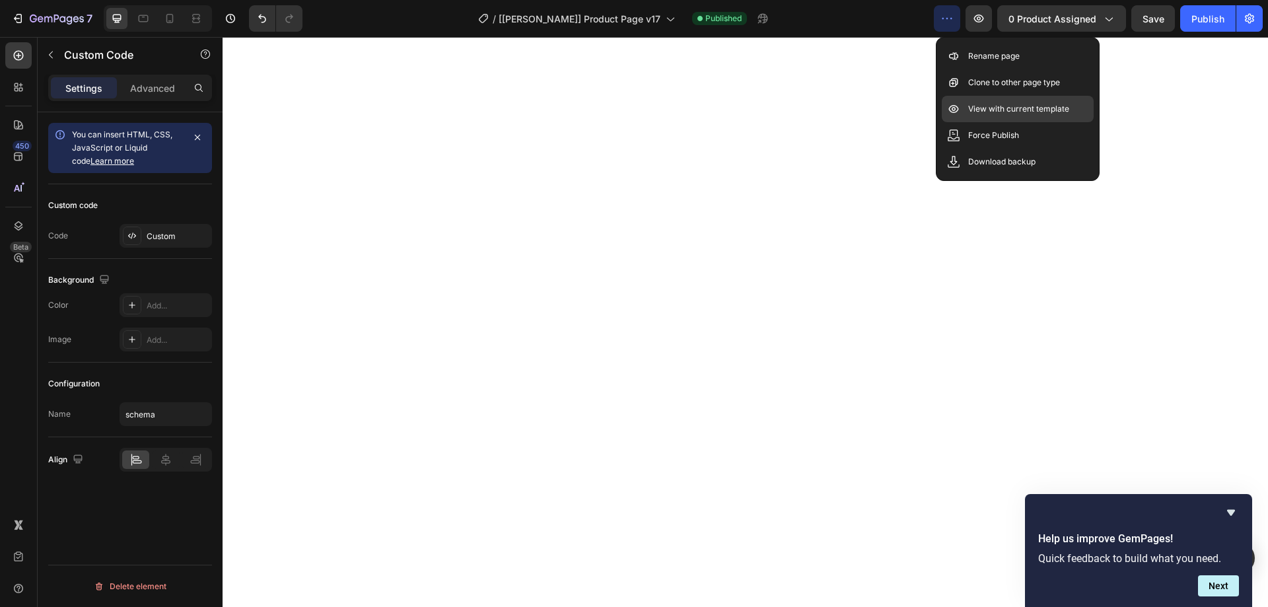
click at [998, 110] on p "View with current template" at bounding box center [1018, 108] width 101 height 13
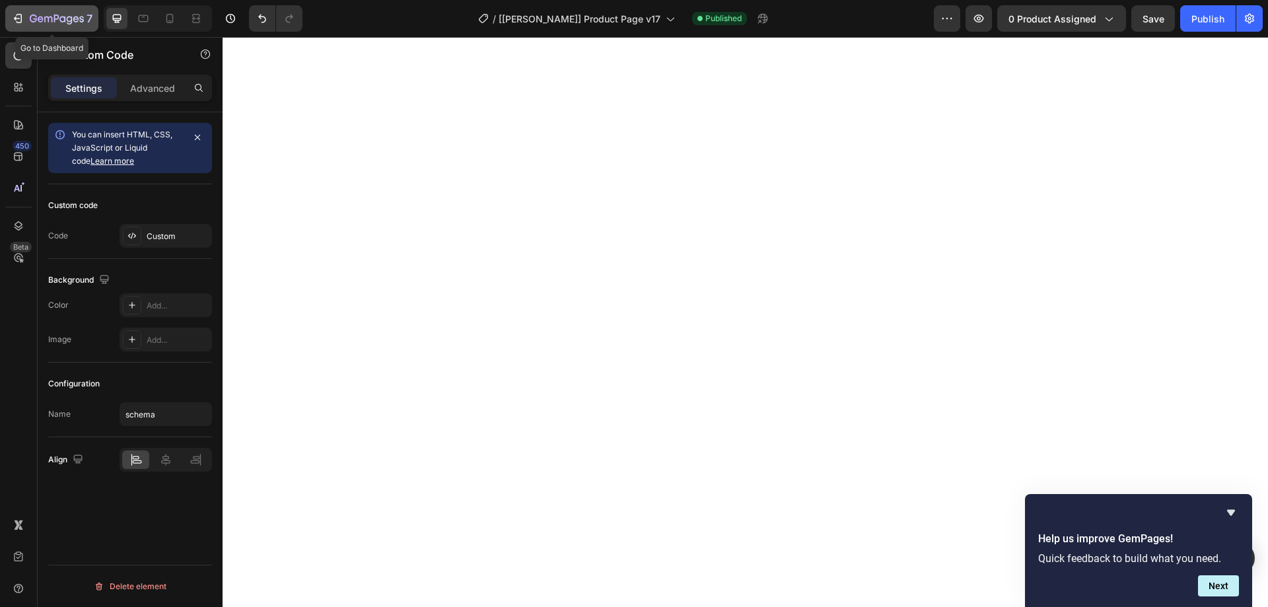
click at [50, 20] on icon "button" at bounding box center [57, 19] width 54 height 11
